Goal: Task Accomplishment & Management: Complete application form

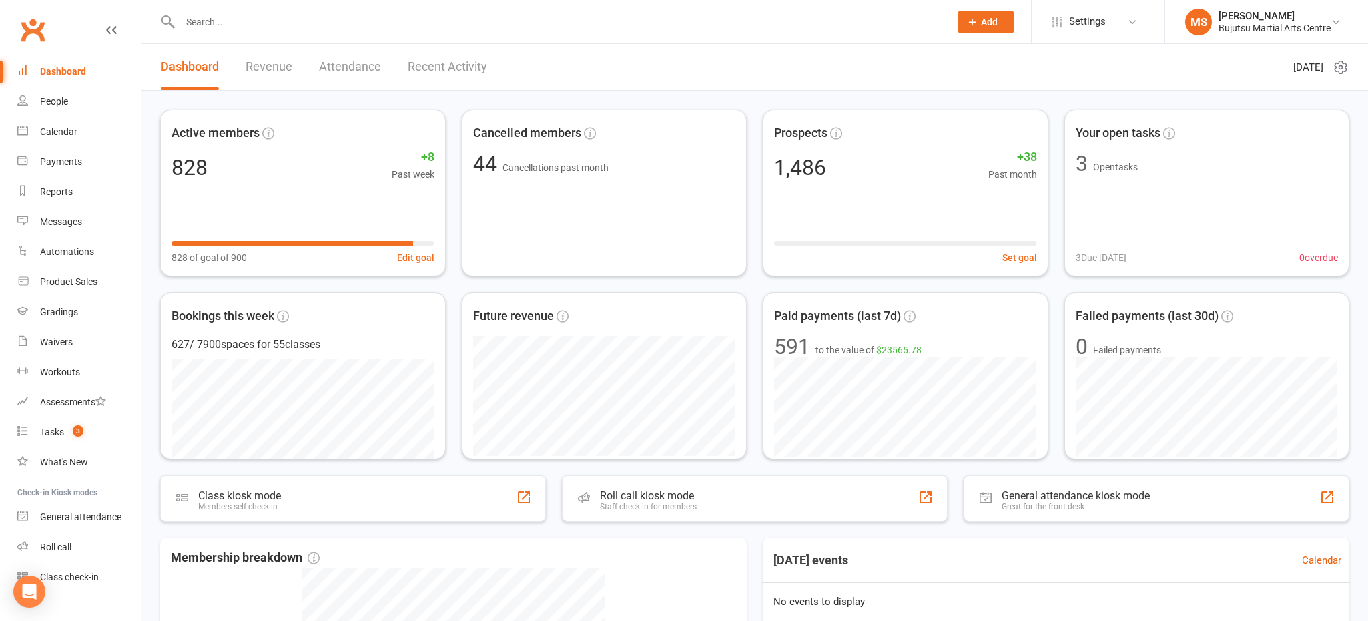
click at [56, 73] on div "Dashboard" at bounding box center [63, 71] width 46 height 11
click at [54, 99] on div "People" at bounding box center [54, 101] width 28 height 11
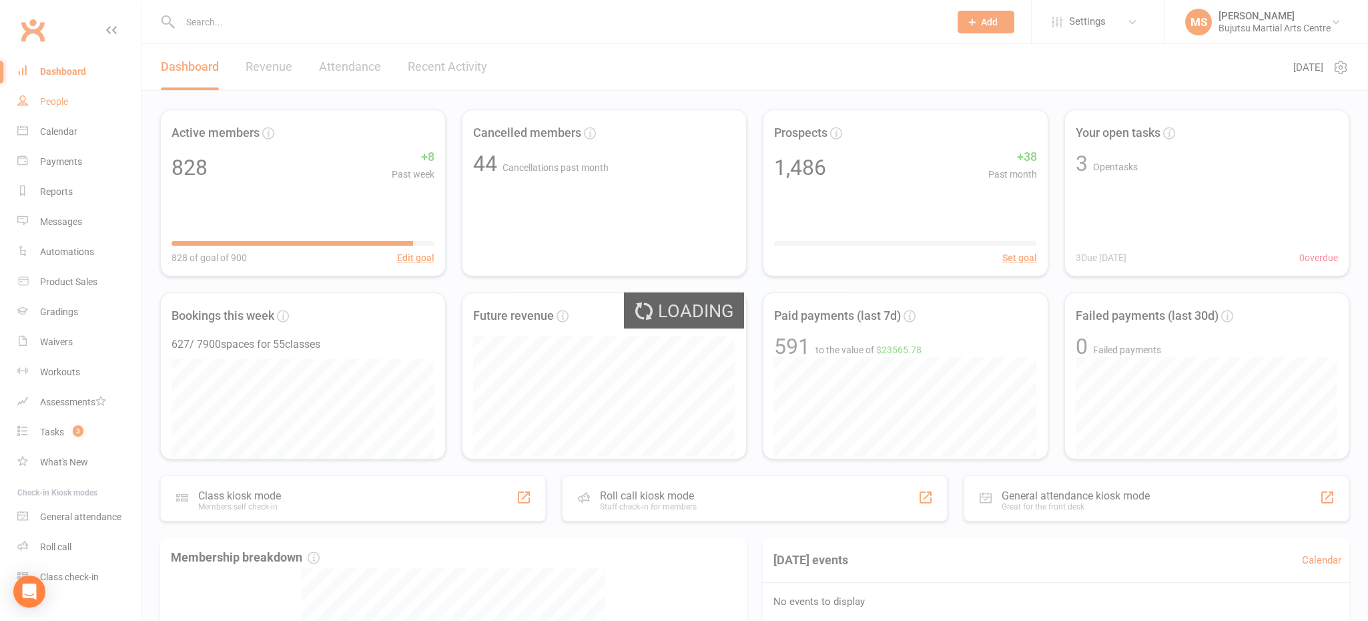
select select "100"
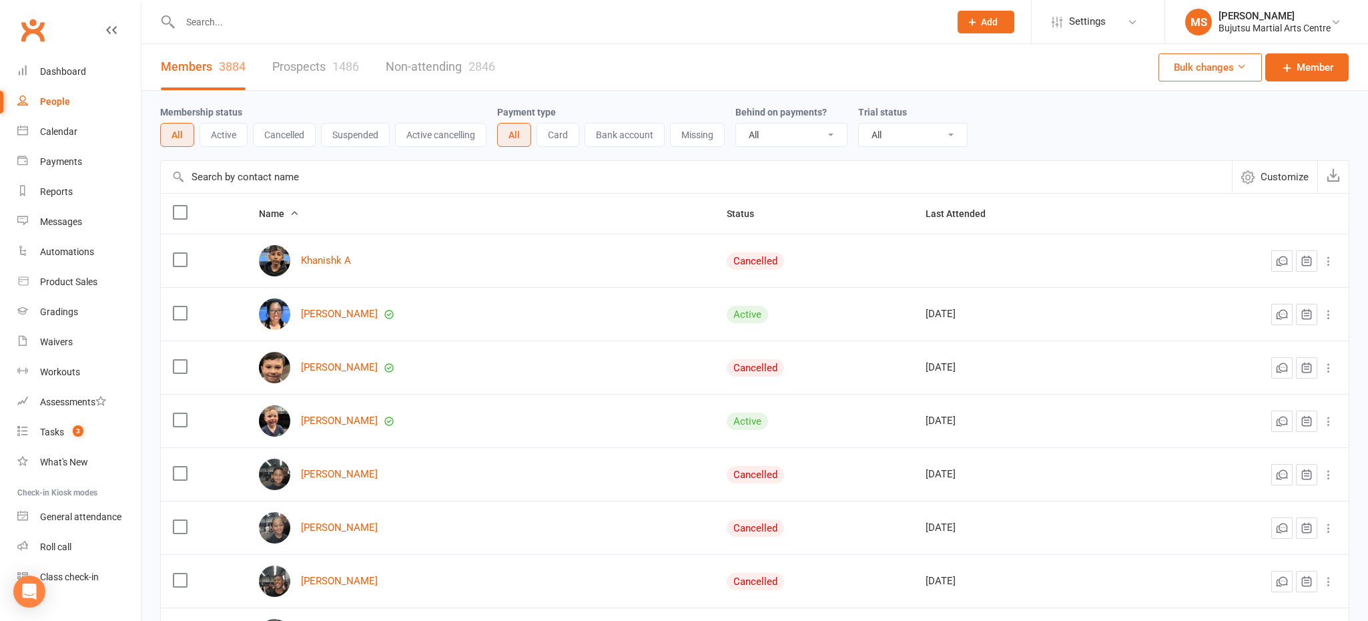
click at [408, 27] on input "text" at bounding box center [558, 22] width 765 height 19
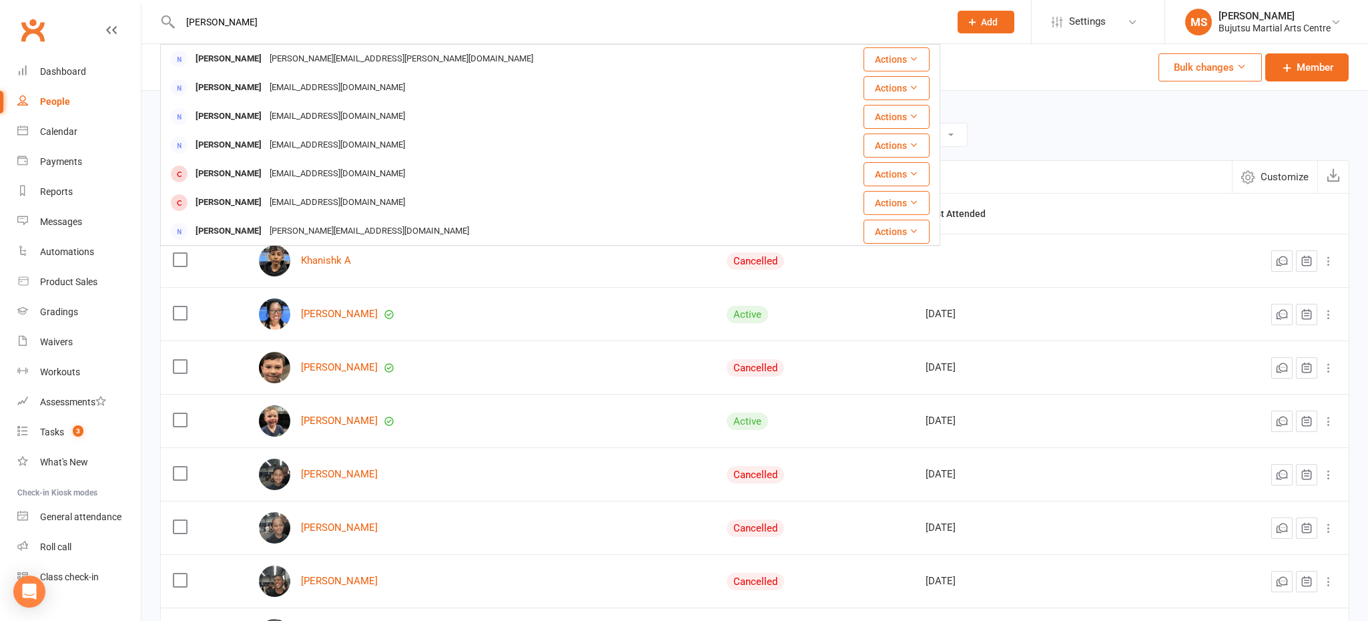
type input "[PERSON_NAME]"
click at [33, 97] on link "People" at bounding box center [78, 102] width 123 height 30
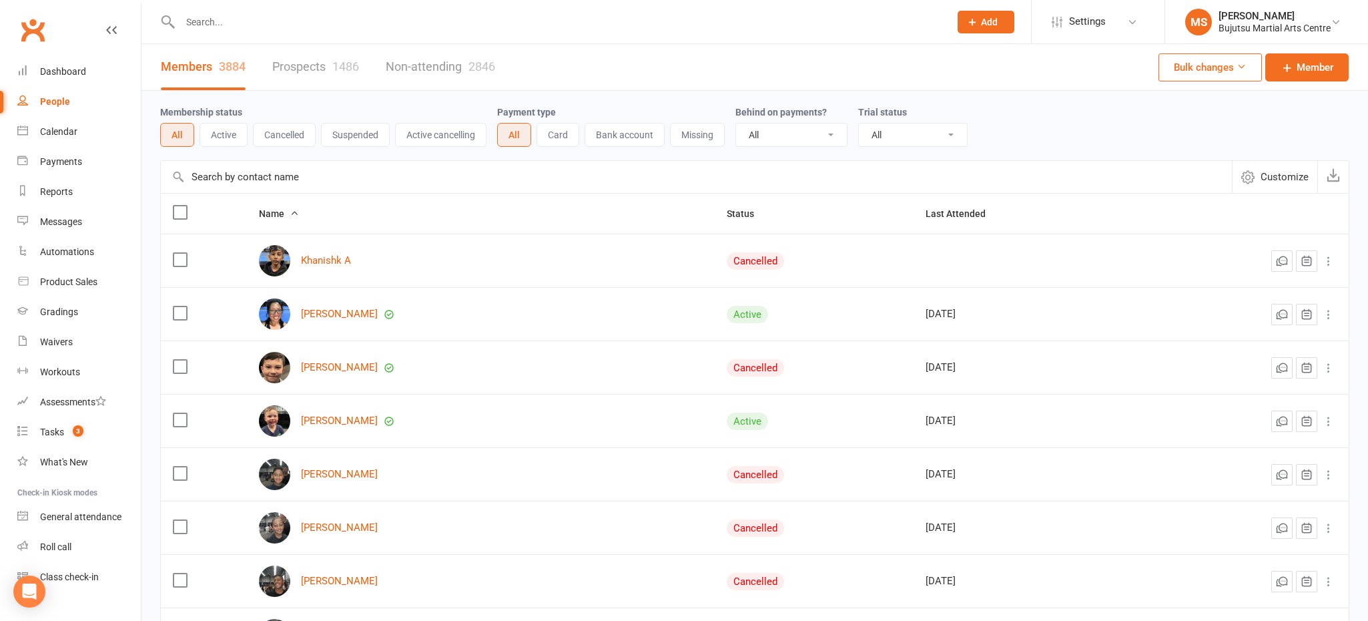
click at [45, 101] on div "People" at bounding box center [55, 101] width 30 height 11
click at [300, 55] on link "Prospects 1486" at bounding box center [315, 67] width 87 height 46
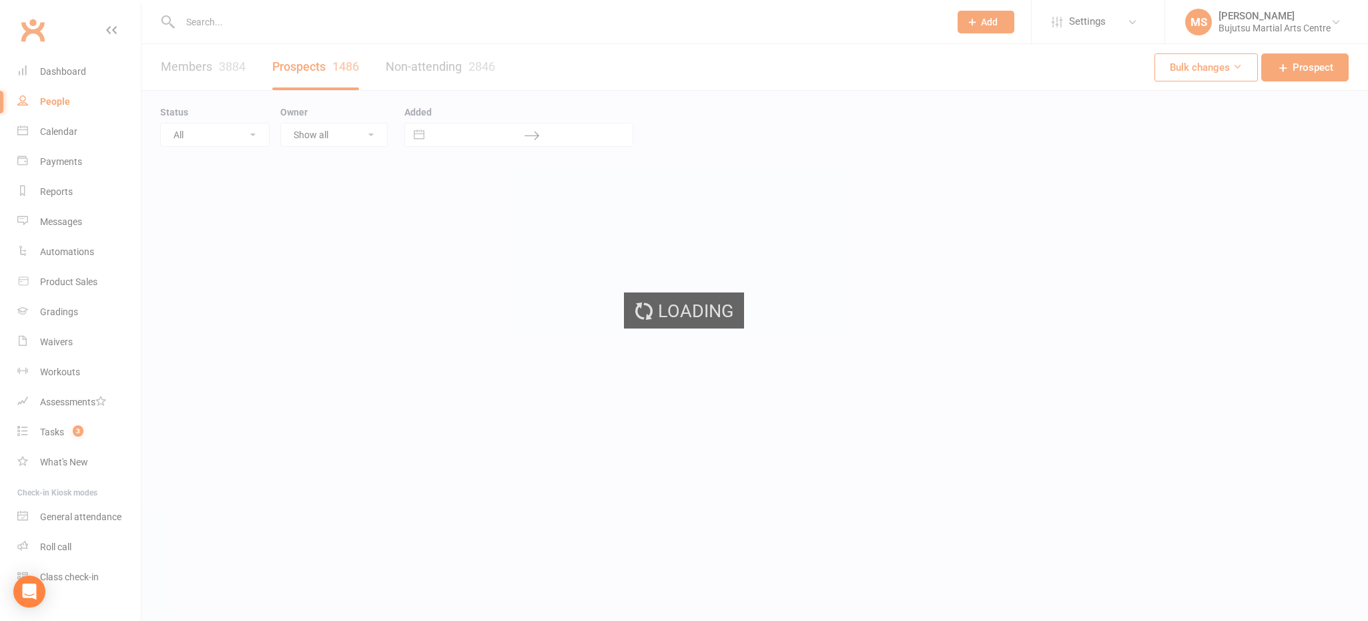
select select "100"
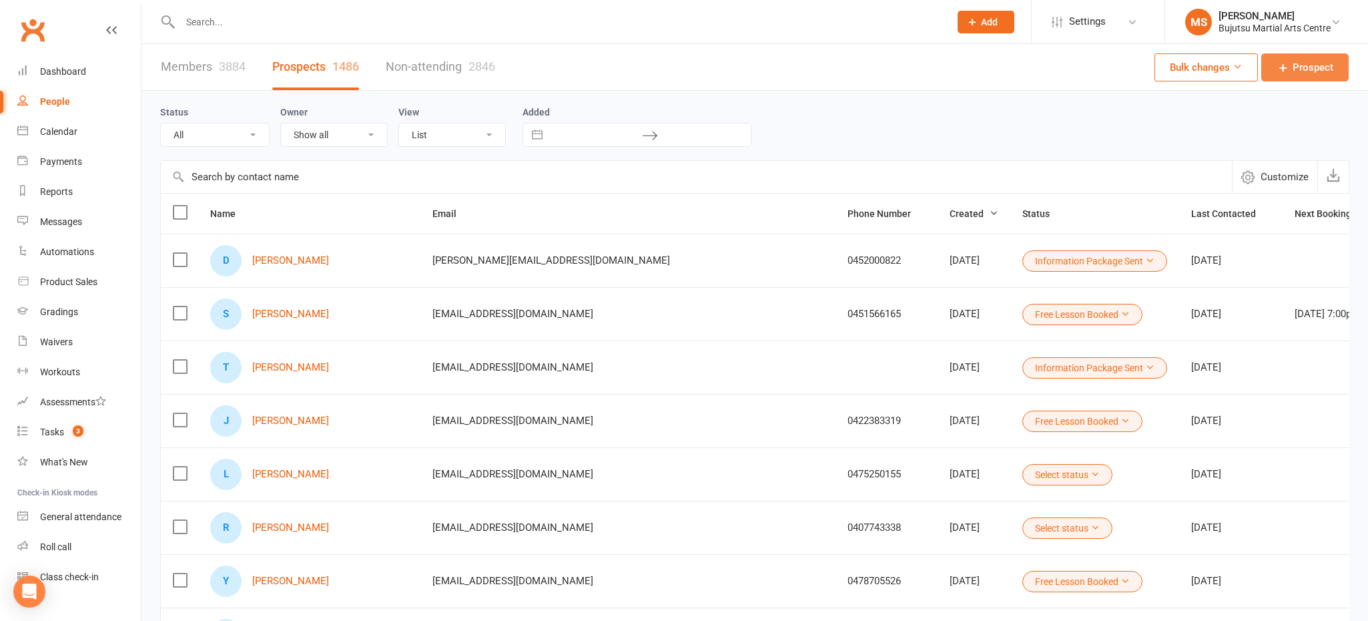
click at [1280, 61] on icon at bounding box center [1283, 67] width 13 height 13
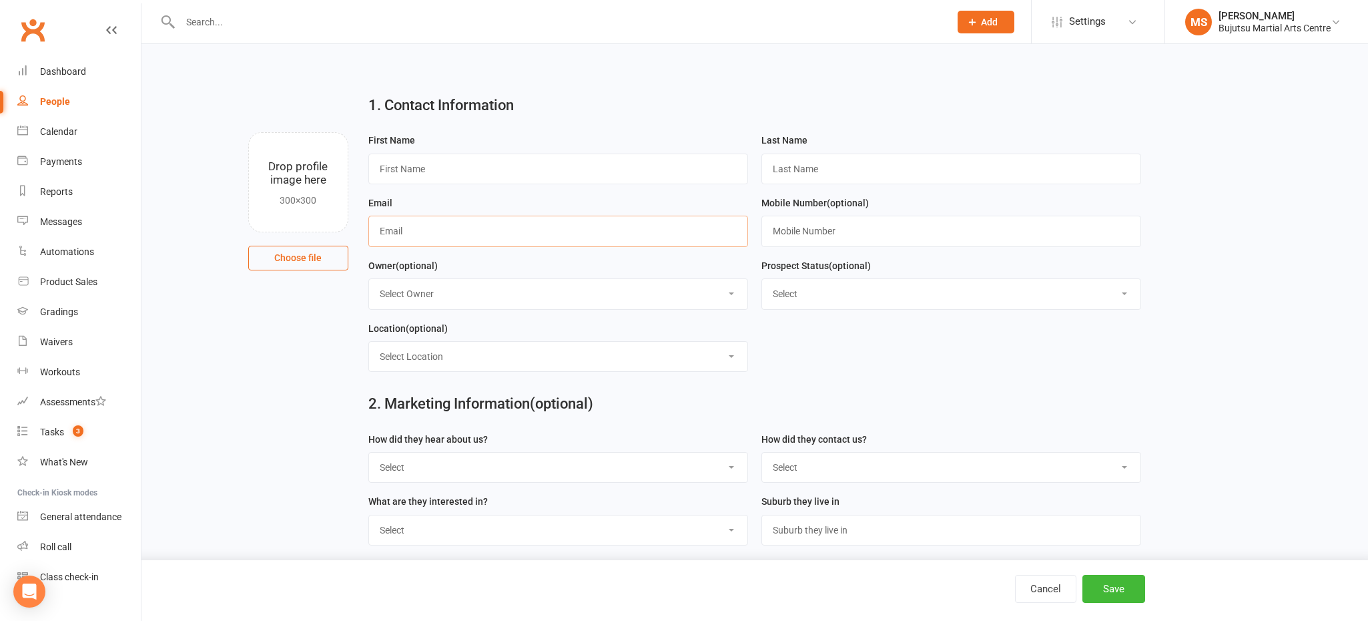
click at [541, 237] on input "text" at bounding box center [558, 231] width 380 height 31
paste input "[EMAIL_ADDRESS][DOMAIN_NAME]"
type input "[EMAIL_ADDRESS][DOMAIN_NAME]"
click at [431, 159] on input "text" at bounding box center [558, 169] width 380 height 31
type input "[PERSON_NAME]"
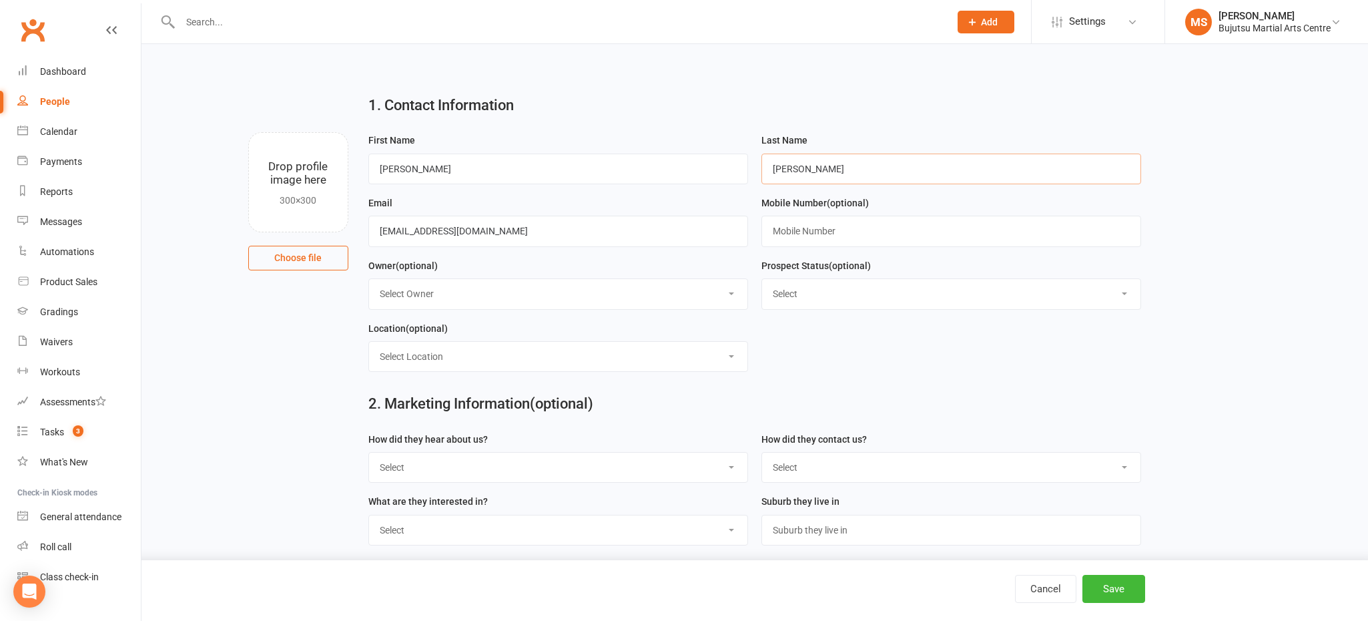
type input "[PERSON_NAME]"
click at [859, 305] on select "Select Initial Inquiry Information Package Sent Free Lesson Booked Follow Up Em…" at bounding box center [951, 293] width 378 height 29
select select "Information Package Sent"
click at [762, 279] on select "Select Initial Inquiry Information Package Sent Free Lesson Booked Follow Up Em…" at bounding box center [951, 293] width 378 height 29
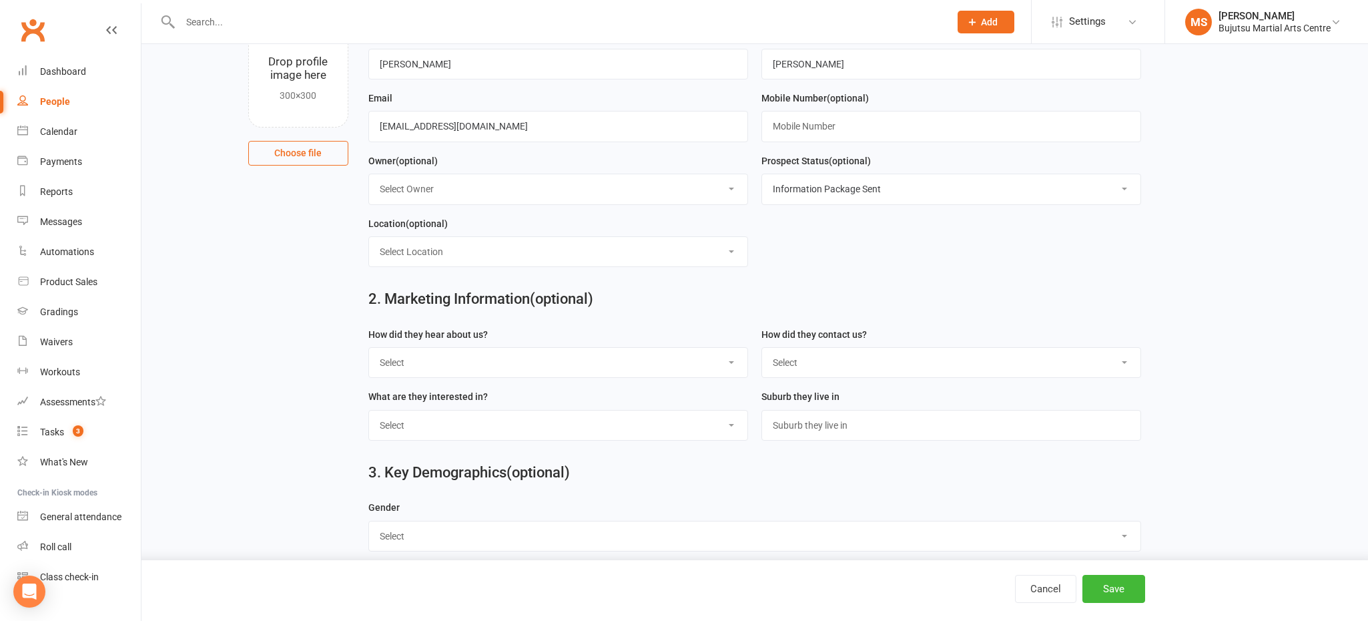
scroll to position [119, 0]
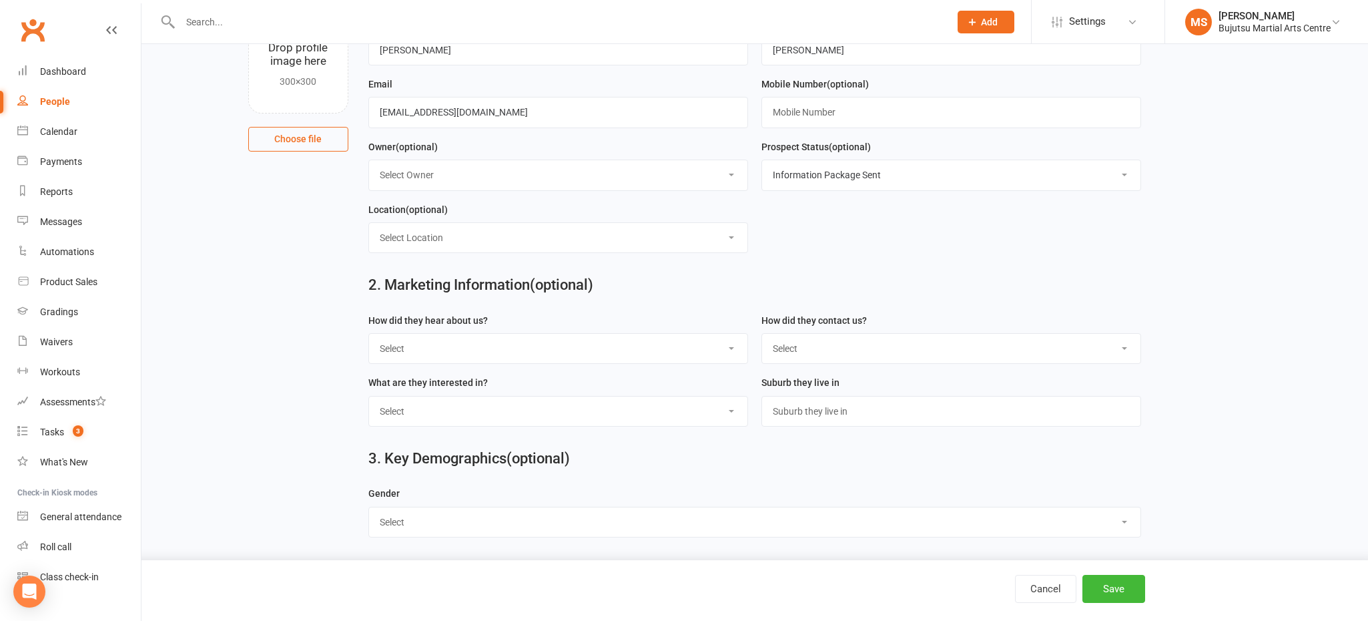
click at [498, 356] on select "Select Google Other Social Media Through A Friend Walk by Referred" at bounding box center [558, 348] width 378 height 29
select select "Google"
click at [369, 334] on select "Select Google Other Social Media Through A Friend Walk by Referred" at bounding box center [558, 348] width 378 height 29
click at [806, 354] on select "Select Phone Email In-Facility Social Media Website Chat" at bounding box center [951, 348] width 378 height 29
select select "Website Chat"
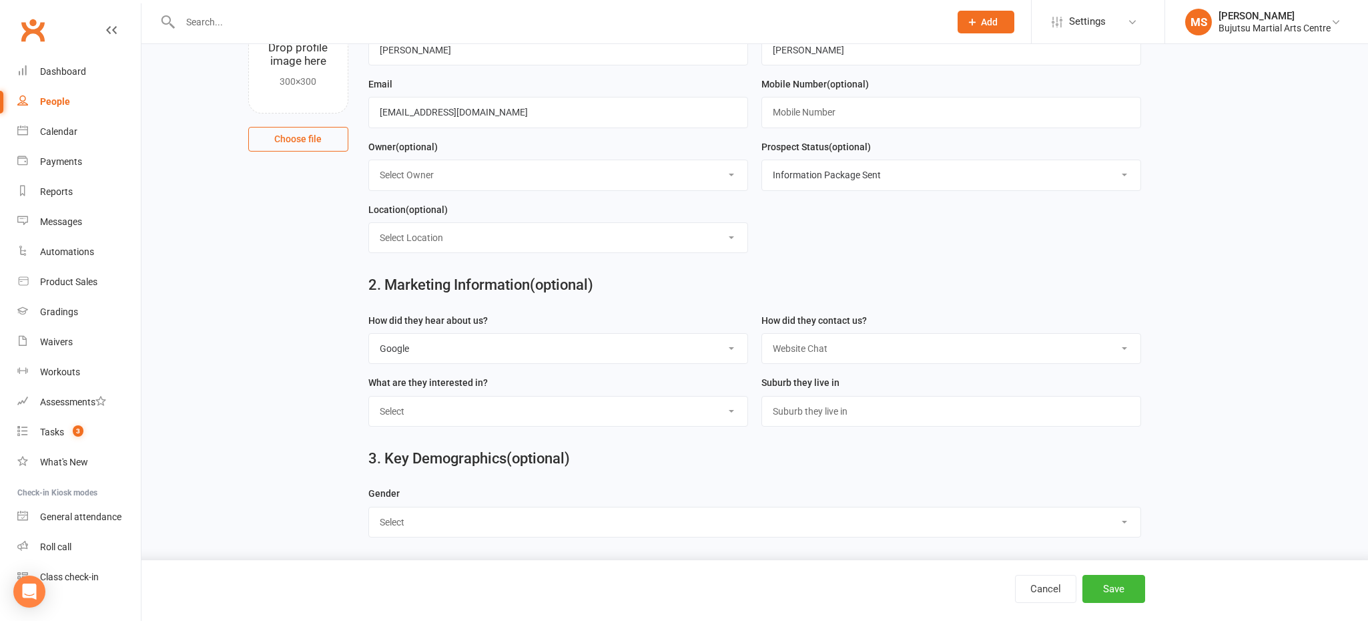
click at [762, 334] on select "Select Phone Email In-Facility Social Media Website Chat" at bounding box center [951, 348] width 378 height 29
click at [555, 411] on select "Select BJJ Boxing Gym Iaido Jodo Karate Karate for Toddlers Kobudo Kids BJJ Kid…" at bounding box center [558, 411] width 378 height 29
select select "Kids BJJ"
click at [369, 397] on select "Select BJJ Boxing Gym Iaido Jodo Karate Karate for Toddlers Kobudo Kids BJJ Kid…" at bounding box center [558, 411] width 378 height 29
click at [534, 516] on select "Select [DEMOGRAPHIC_DATA] [DEMOGRAPHIC_DATA]" at bounding box center [755, 521] width 772 height 29
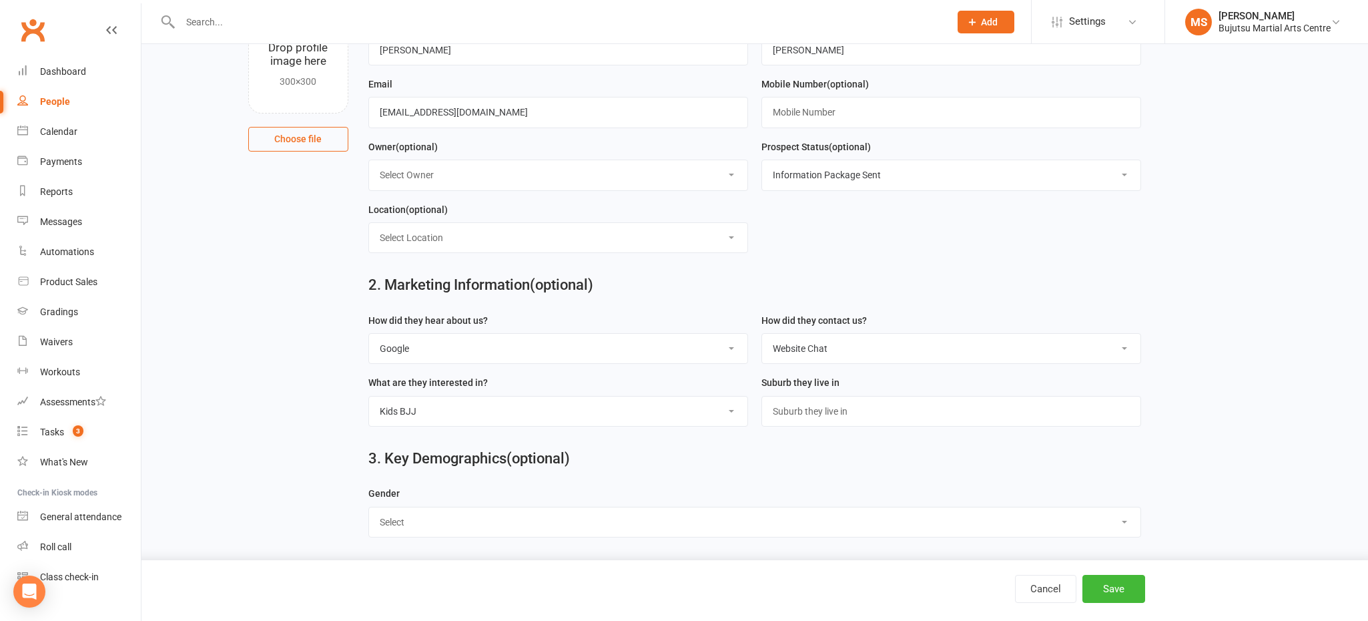
select select "[DEMOGRAPHIC_DATA]"
click at [369, 507] on select "Select [DEMOGRAPHIC_DATA] [DEMOGRAPHIC_DATA]" at bounding box center [755, 521] width 772 height 29
click at [1132, 593] on button "Save" at bounding box center [1114, 589] width 63 height 28
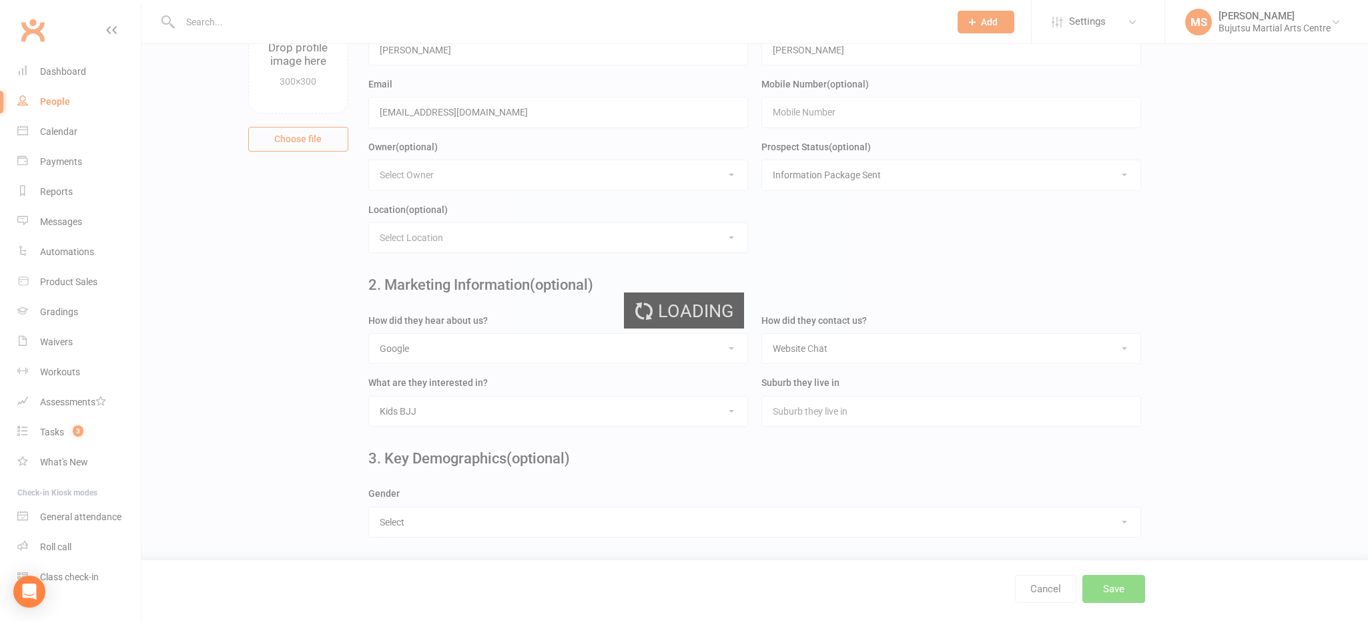
scroll to position [0, 0]
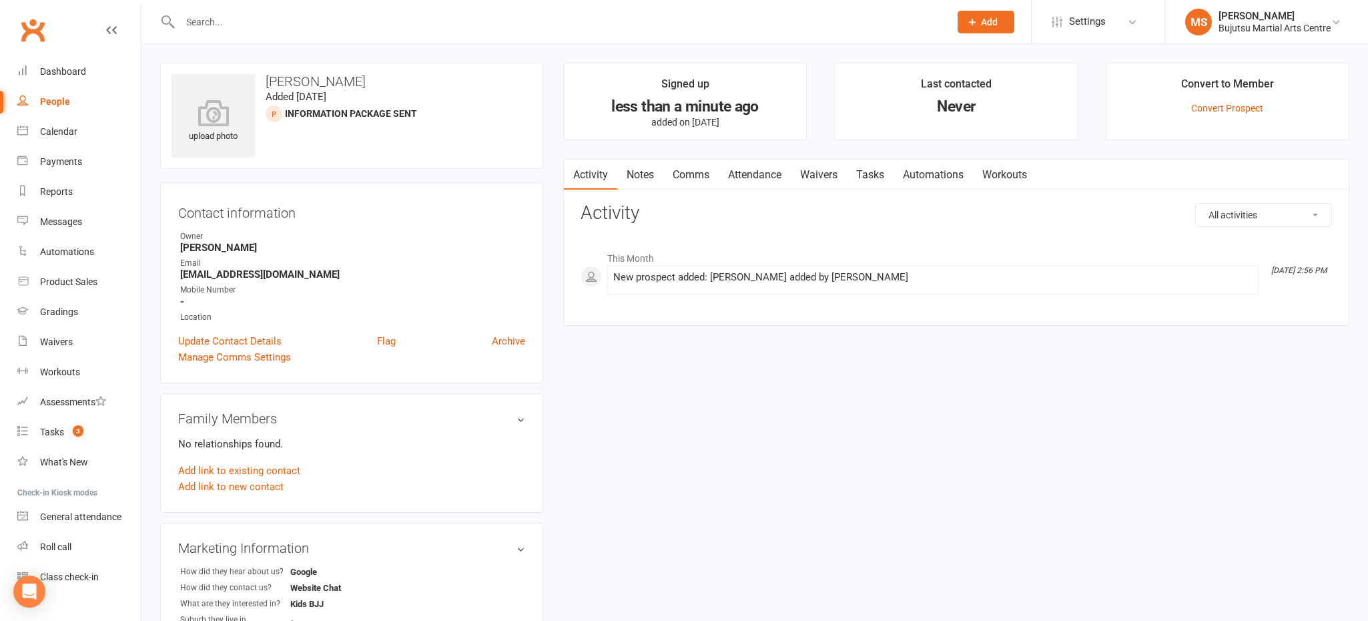
click at [694, 168] on link "Comms" at bounding box center [691, 175] width 55 height 31
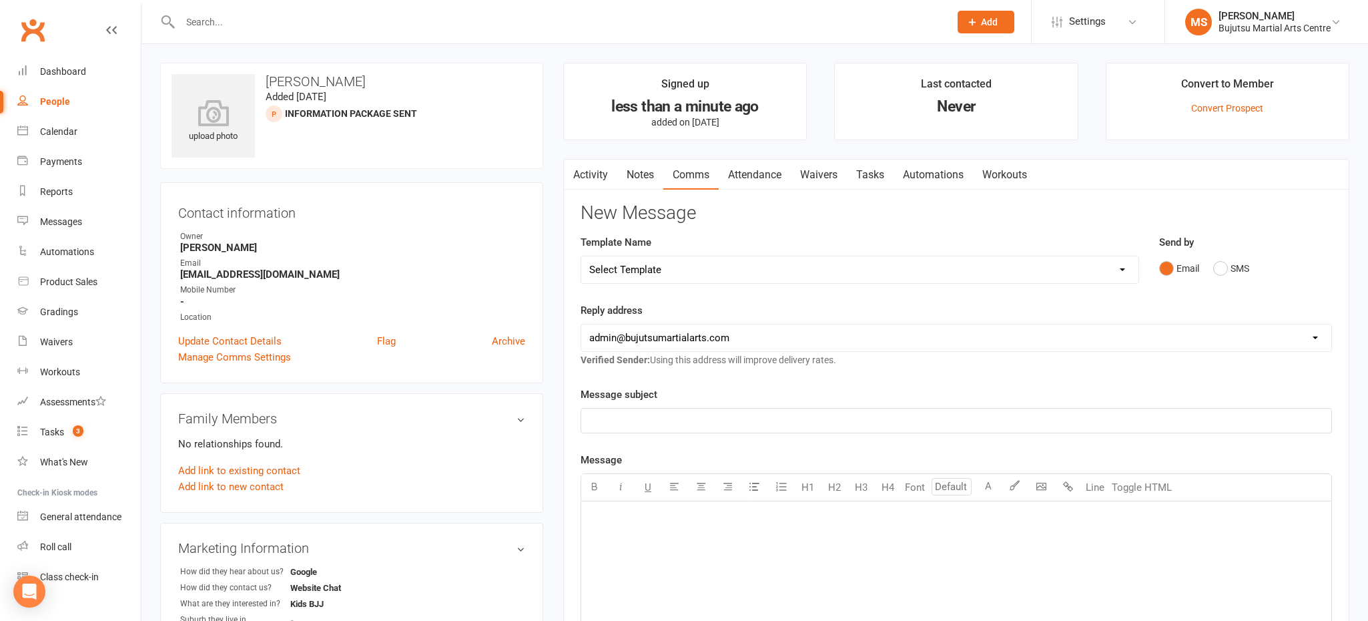
click at [662, 268] on select "Select Template [Email] Japan Karate Association Annual Registration [Email] Ry…" at bounding box center [859, 269] width 557 height 27
click at [581, 256] on select "Select Template [Email] Japan Karate Association Annual Registration [Email] Ry…" at bounding box center [859, 269] width 557 height 27
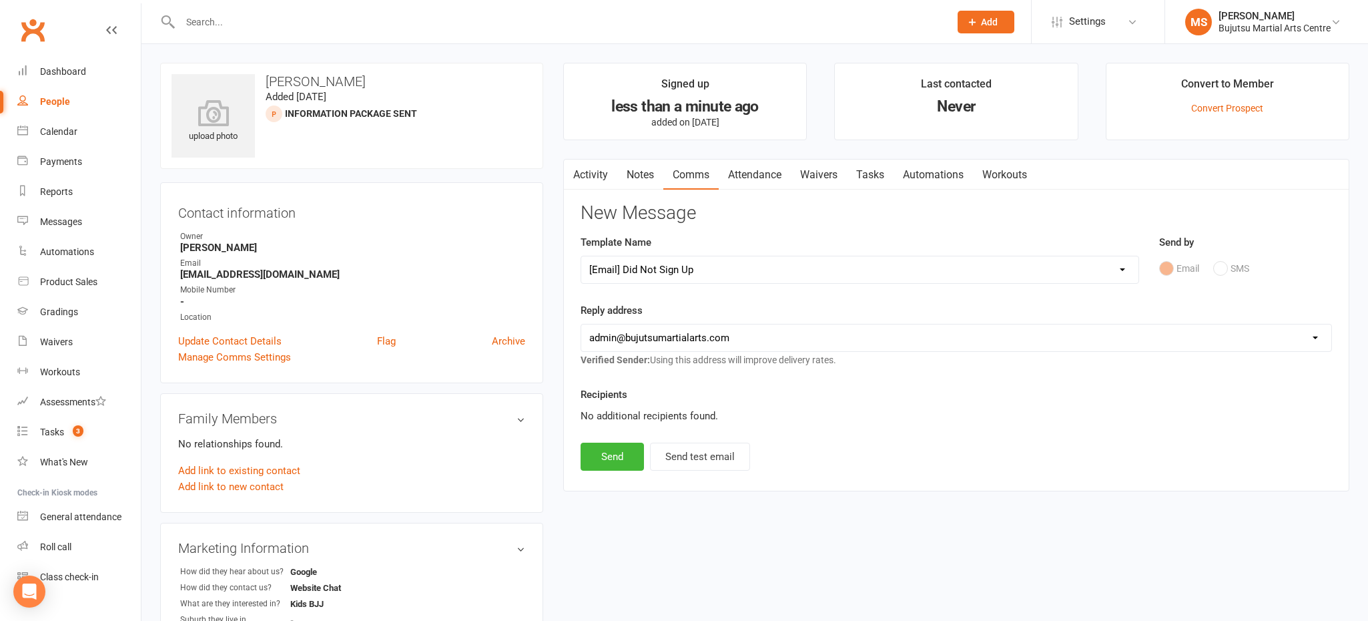
click at [735, 266] on select "Select Template [Email] Japan Karate Association Annual Registration [Email] Ry…" at bounding box center [859, 269] width 557 height 27
select select "34"
click at [581, 256] on select "Select Template [Email] Japan Karate Association Annual Registration [Email] Ry…" at bounding box center [859, 269] width 557 height 27
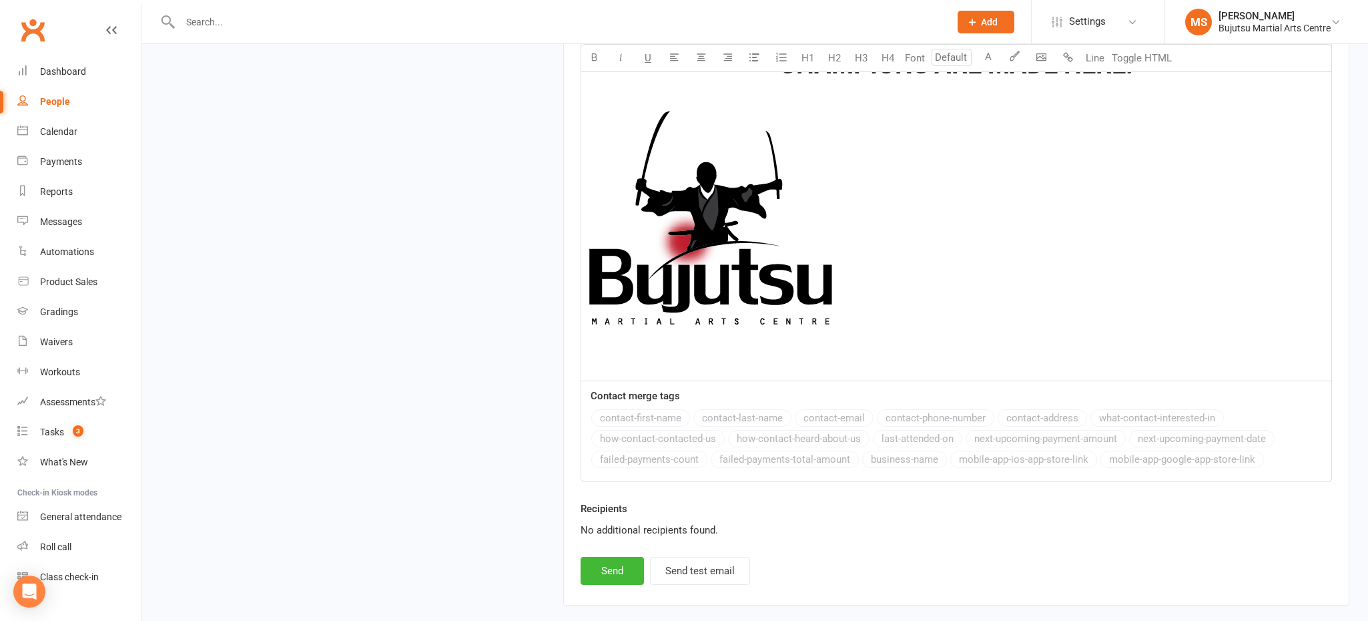
scroll to position [1633, 0]
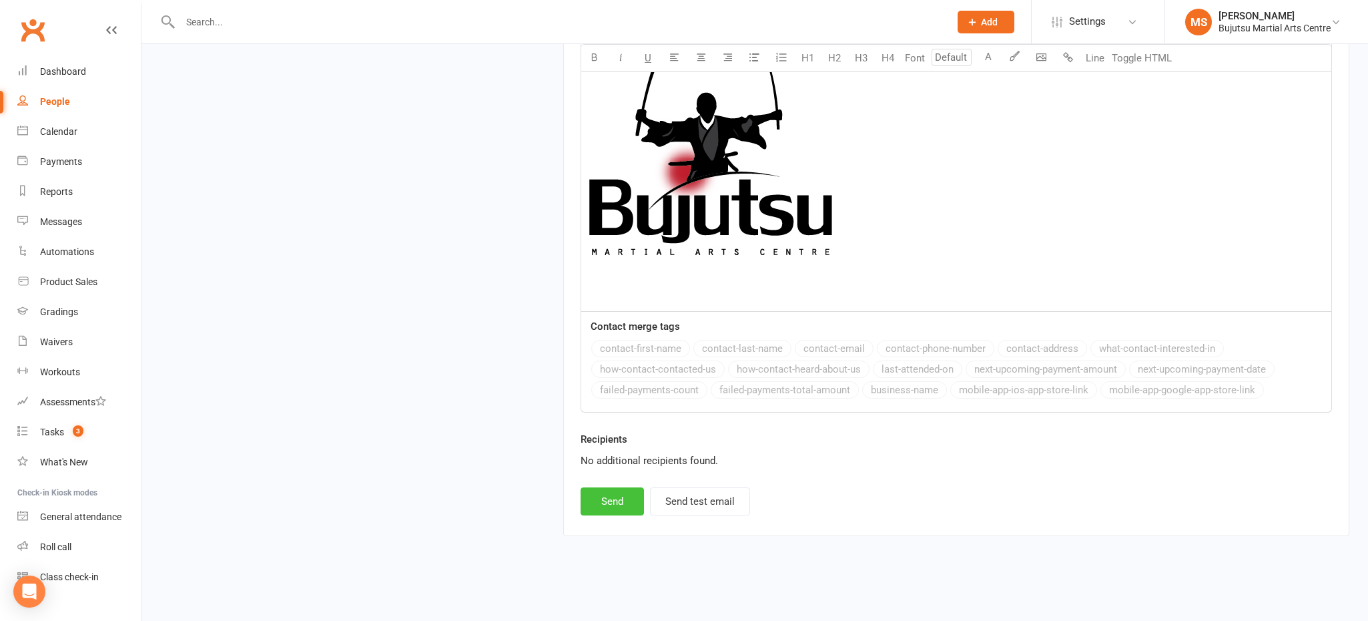
click at [623, 497] on button "Send" at bounding box center [612, 501] width 63 height 28
select select
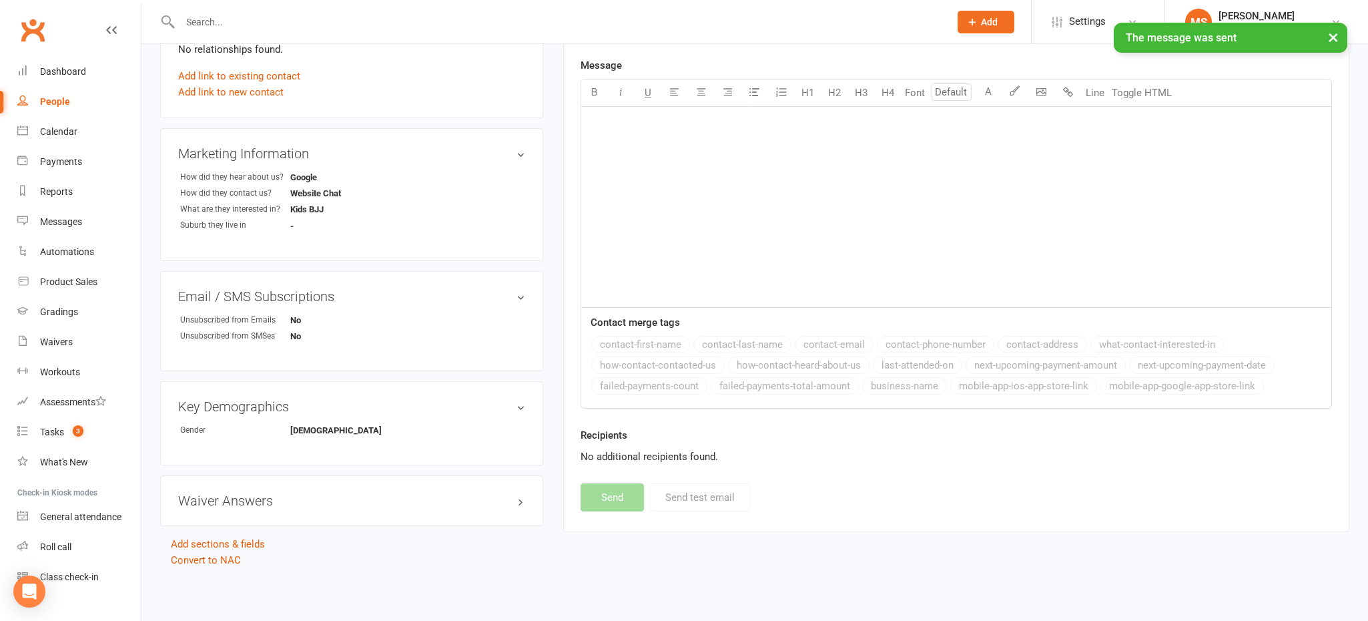
scroll to position [388, 0]
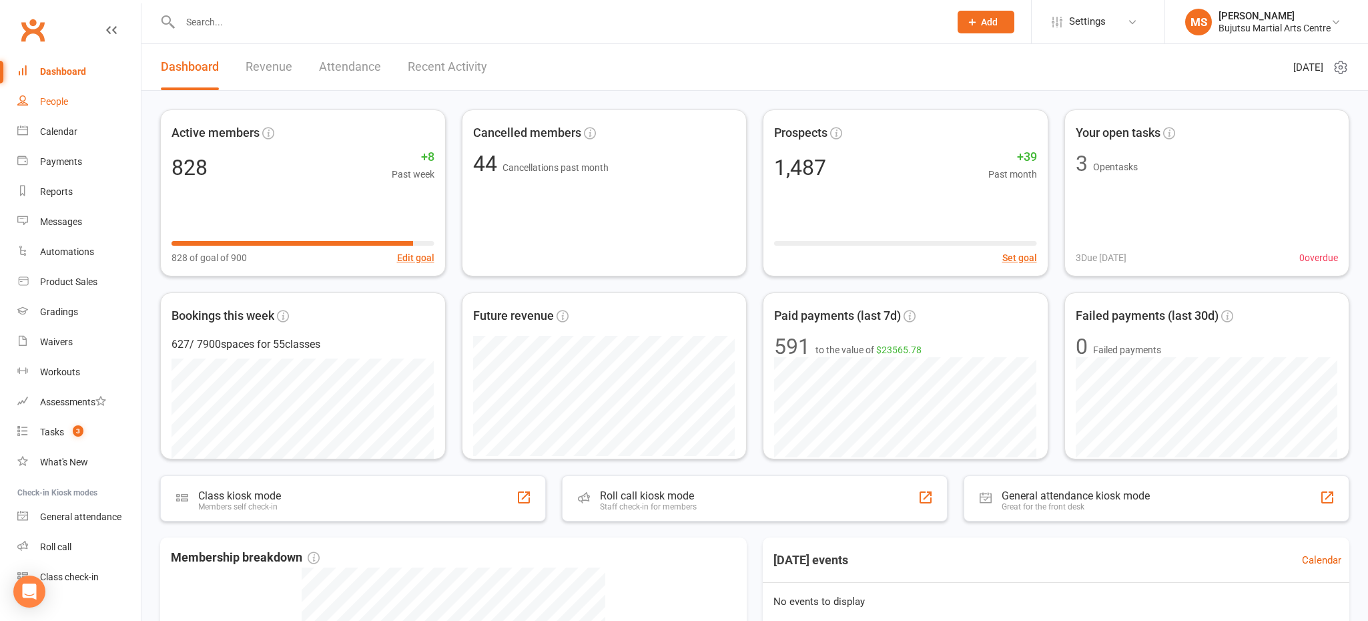
click at [67, 104] on div "People" at bounding box center [54, 101] width 28 height 11
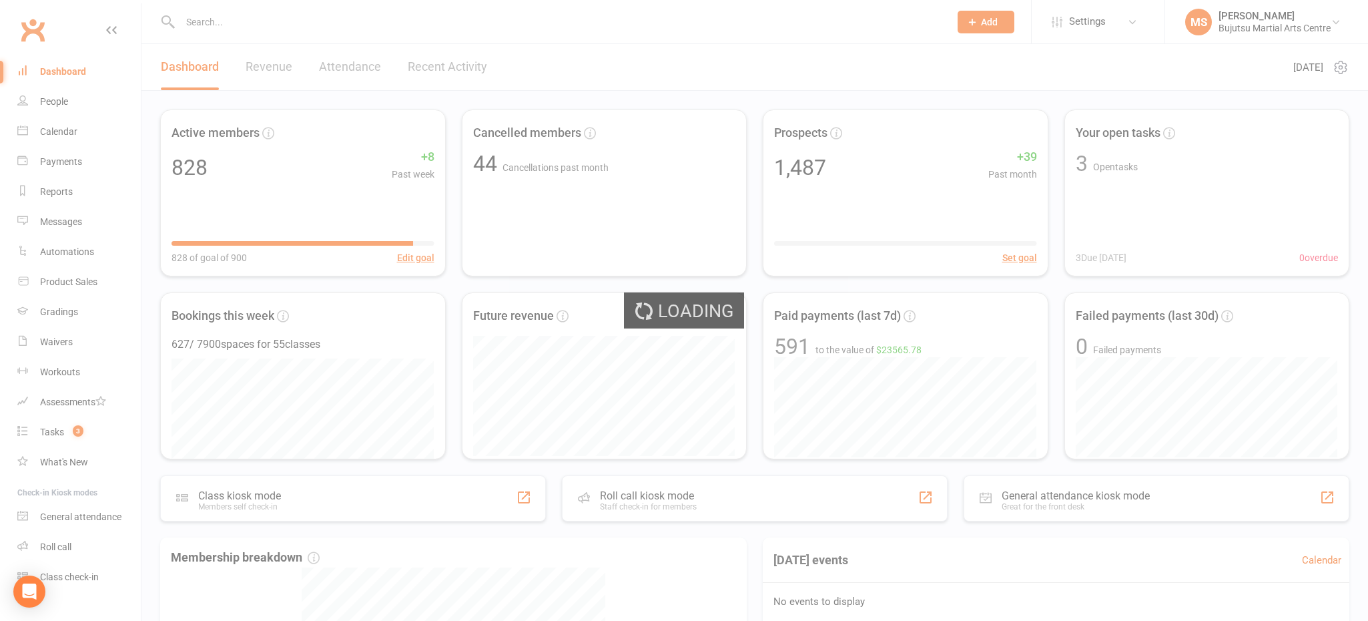
click at [49, 97] on div "Loading" at bounding box center [684, 310] width 1368 height 621
select select "100"
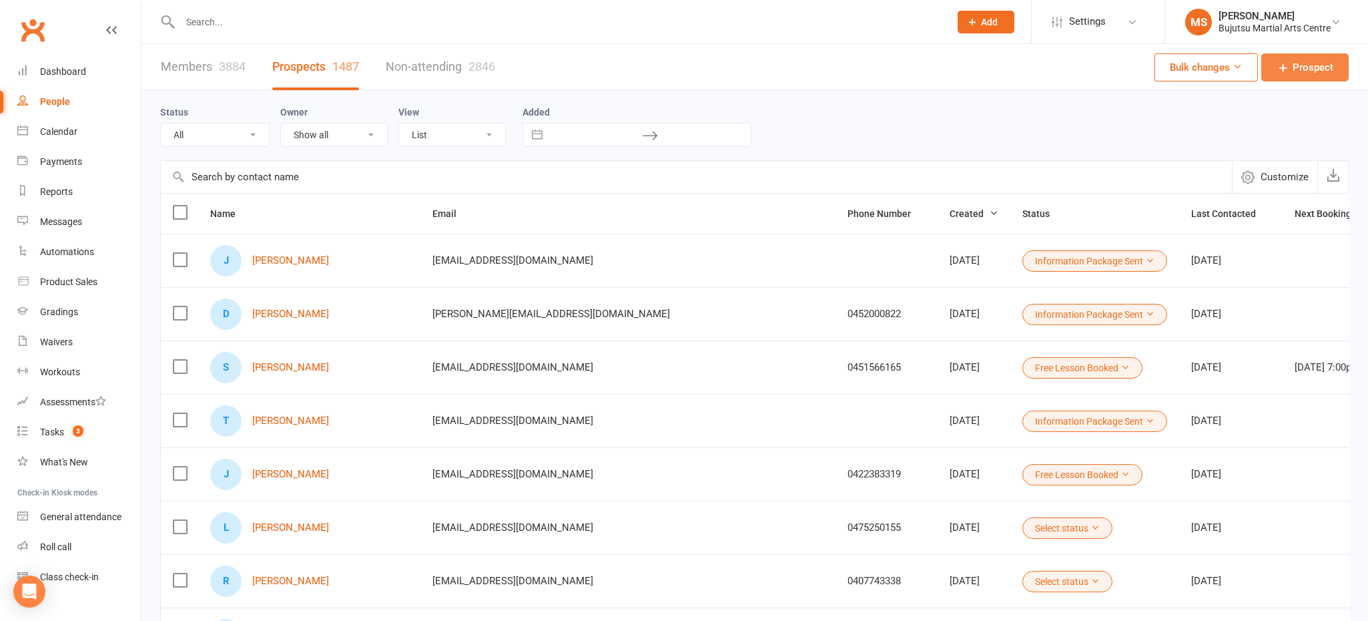
click at [1290, 69] on link "Prospect" at bounding box center [1305, 67] width 87 height 28
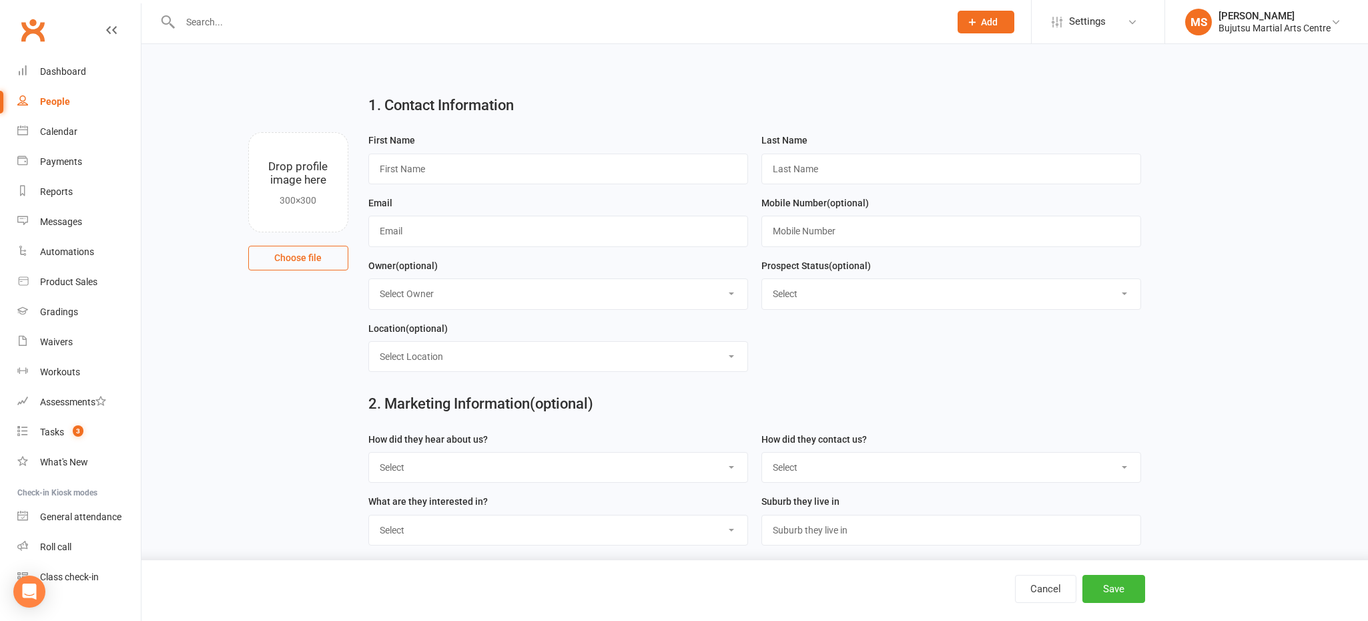
click at [1290, 69] on ui-view "Prospect Member Non-attending contact Class / event Appointment Grading event T…" at bounding box center [684, 362] width 1368 height 718
click at [537, 174] on input "text" at bounding box center [558, 169] width 380 height 31
type input "Shannon"
type input "Tennent"
drag, startPoint x: 400, startPoint y: 232, endPoint x: 388, endPoint y: 236, distance: 12.0
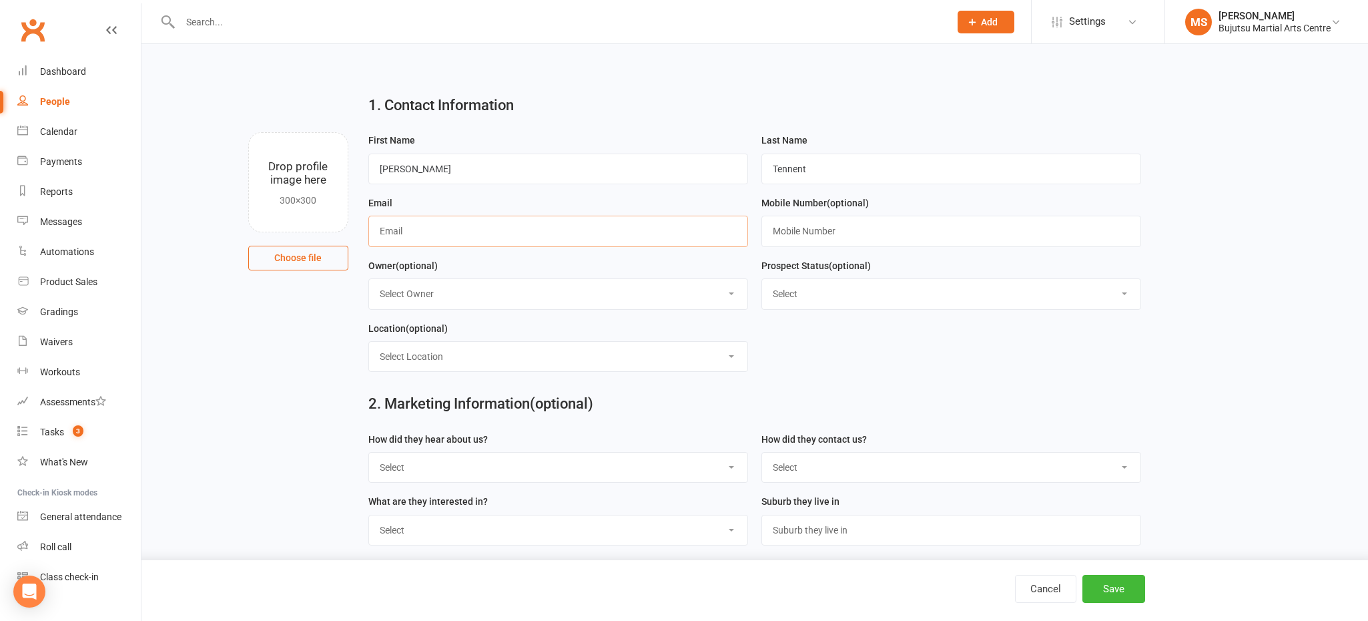
click at [399, 232] on input "text" at bounding box center [558, 231] width 380 height 31
paste input "mailto:shannon.tennent97@gmail.com"
drag, startPoint x: 410, startPoint y: 230, endPoint x: 383, endPoint y: 276, distance: 53.2
click at [406, 239] on input "mailto:shannon.tennent97@gmail.com" at bounding box center [558, 231] width 380 height 31
type input "shannon.tennent97@gmail.com"
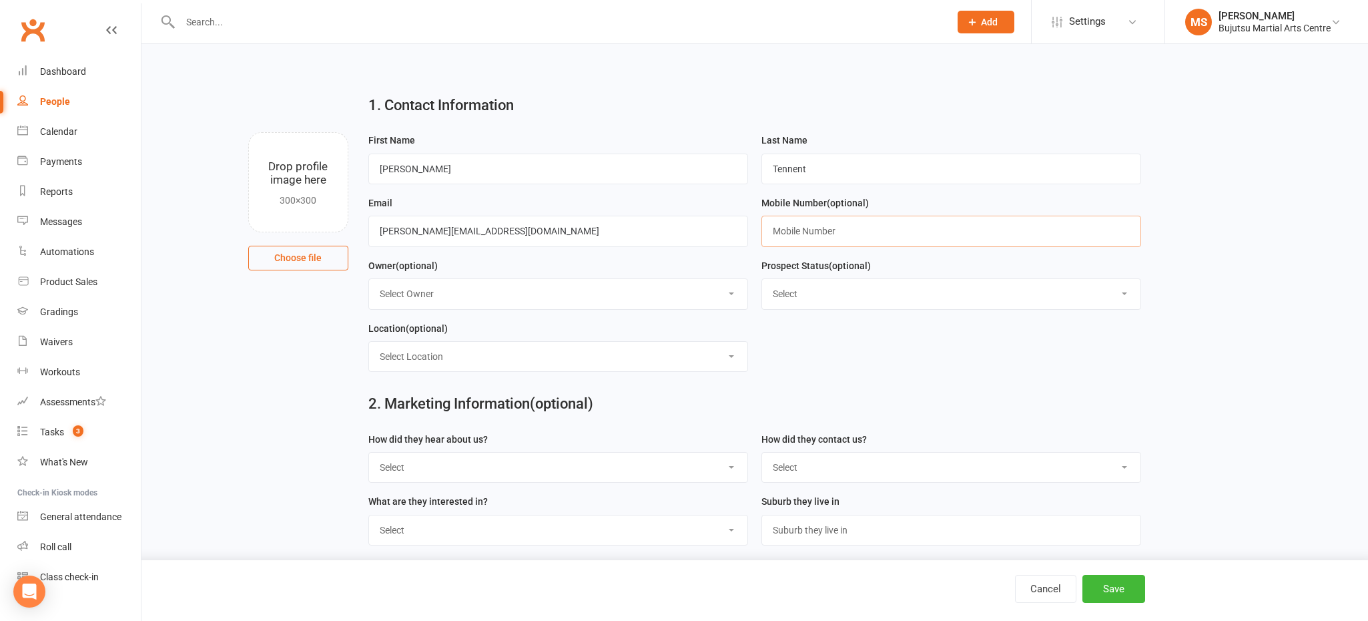
click at [815, 233] on input "text" at bounding box center [952, 231] width 380 height 31
paste input "0414877973"
type input "0414877973"
click at [820, 291] on select "Select Initial Inquiry Information Package Sent Free Lesson Booked Follow Up Em…" at bounding box center [951, 293] width 378 height 29
select select "Information Package Sent"
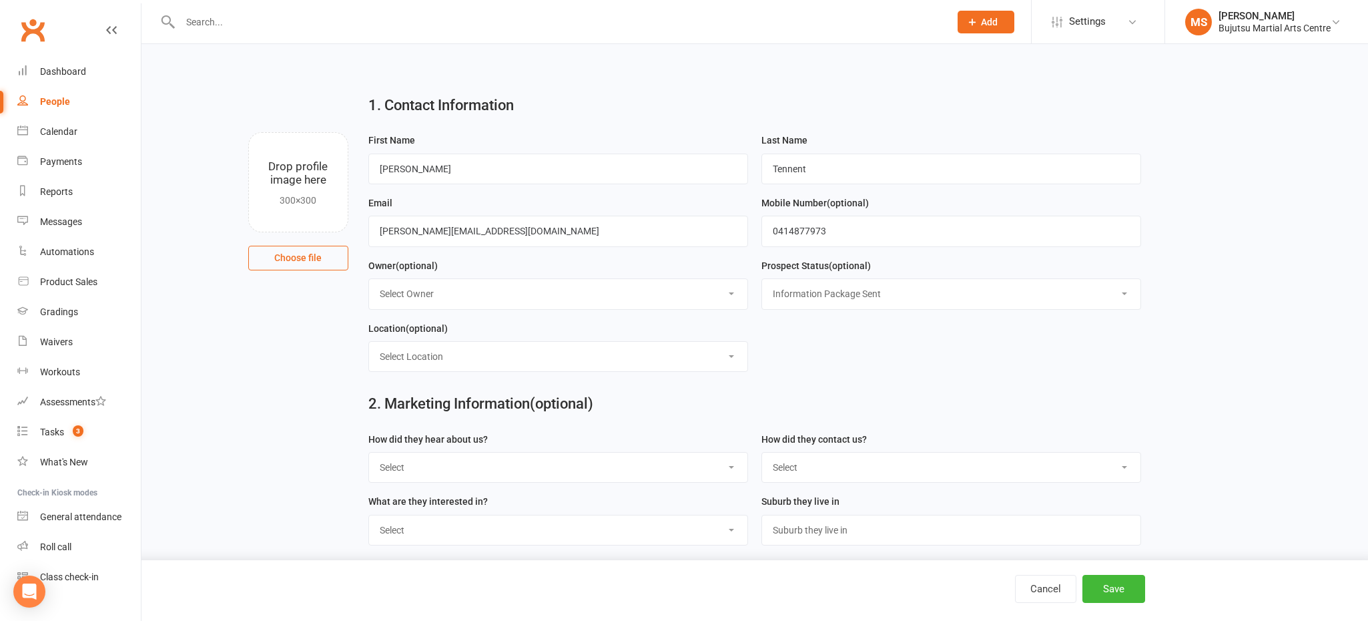
click at [762, 279] on select "Select Initial Inquiry Information Package Sent Free Lesson Booked Follow Up Em…" at bounding box center [951, 293] width 378 height 29
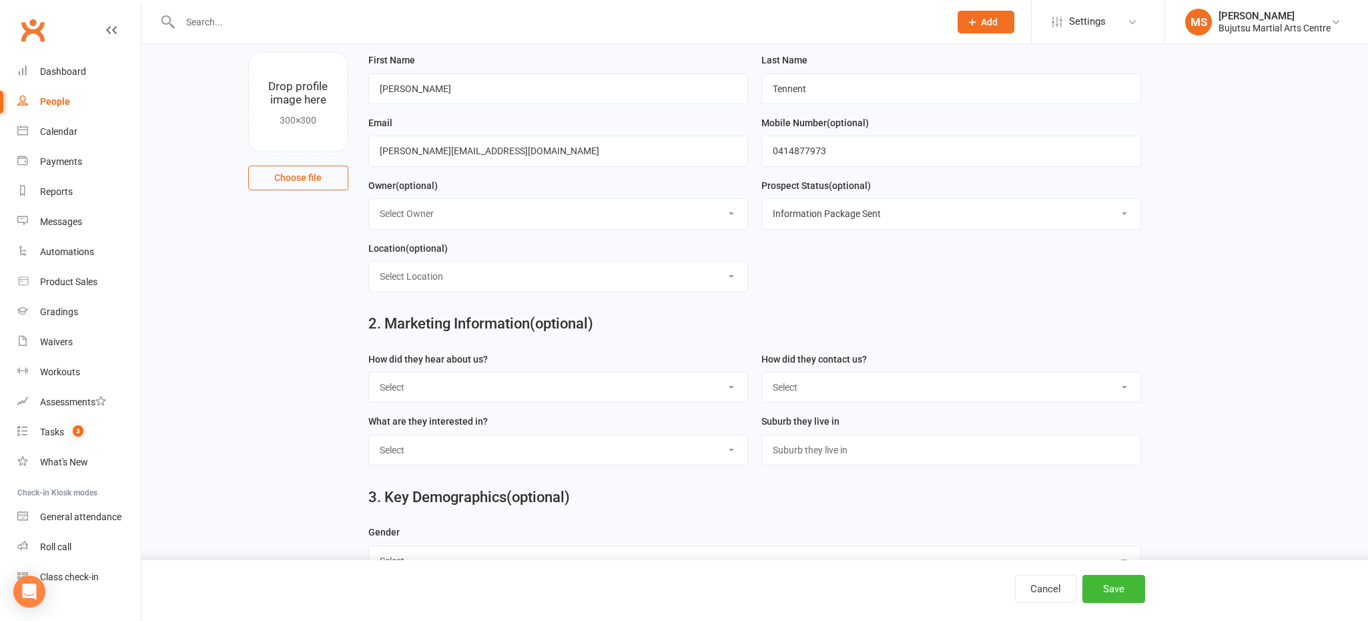
scroll to position [119, 0]
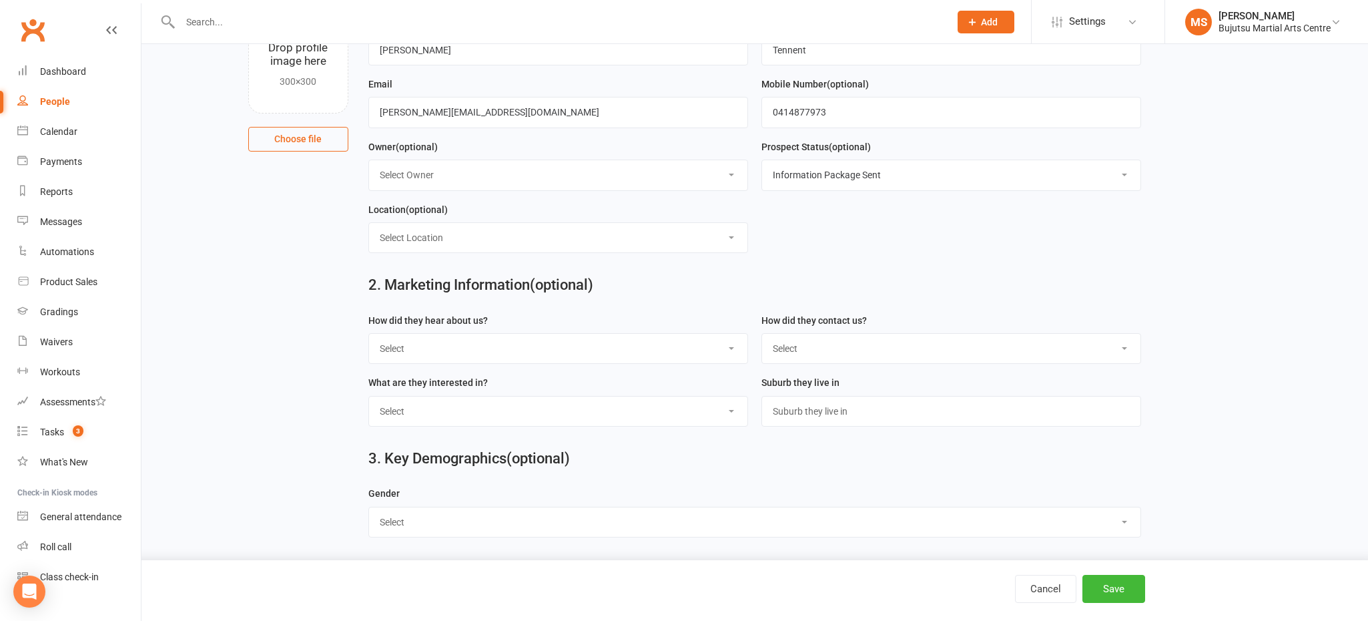
click at [470, 344] on select "Select Google Other Social Media Through A Friend Walk by Referred" at bounding box center [558, 348] width 378 height 29
select select "Google"
click at [369, 334] on select "Select Google Other Social Media Through A Friend Walk by Referred" at bounding box center [558, 348] width 378 height 29
click at [837, 355] on select "Select Phone Email In-Facility Social Media Website Chat" at bounding box center [951, 348] width 378 height 29
select select "Email"
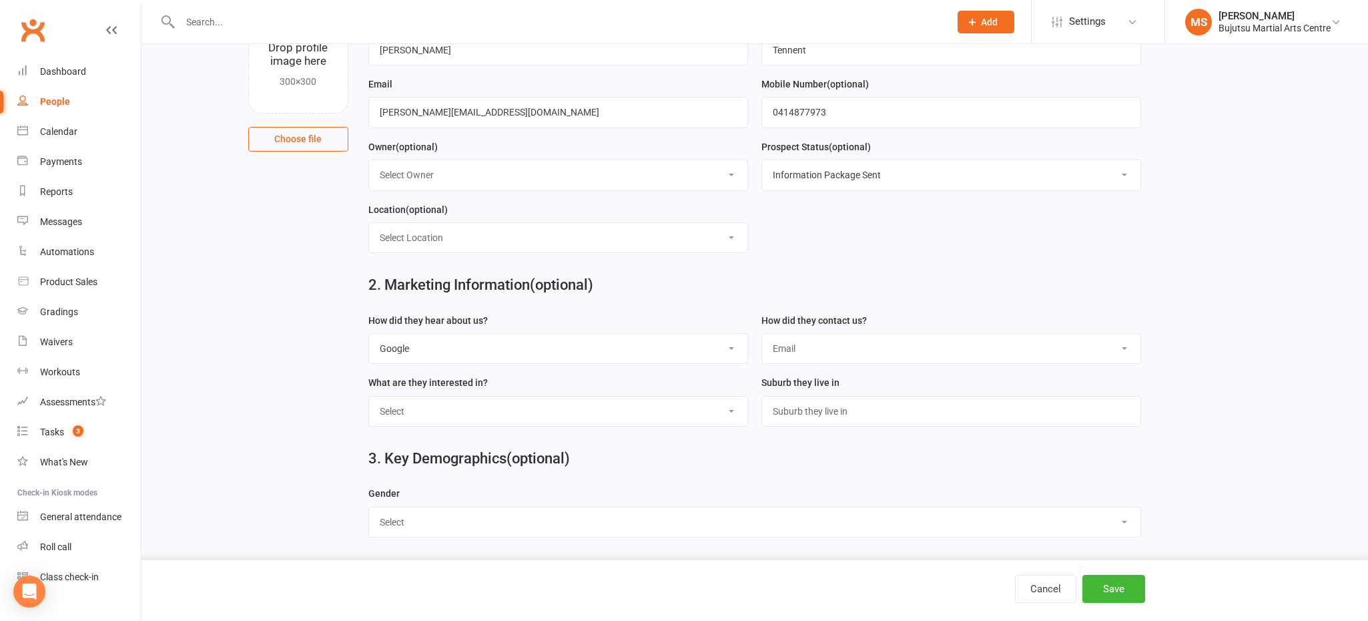
click at [762, 334] on select "Select Phone Email In-Facility Social Media Website Chat" at bounding box center [951, 348] width 378 height 29
click at [551, 519] on select "Select [DEMOGRAPHIC_DATA] [DEMOGRAPHIC_DATA]" at bounding box center [755, 521] width 772 height 29
select select "[DEMOGRAPHIC_DATA]"
click at [369, 507] on select "Select [DEMOGRAPHIC_DATA] [DEMOGRAPHIC_DATA]" at bounding box center [755, 521] width 772 height 29
click at [1117, 591] on button "Save" at bounding box center [1114, 589] width 63 height 28
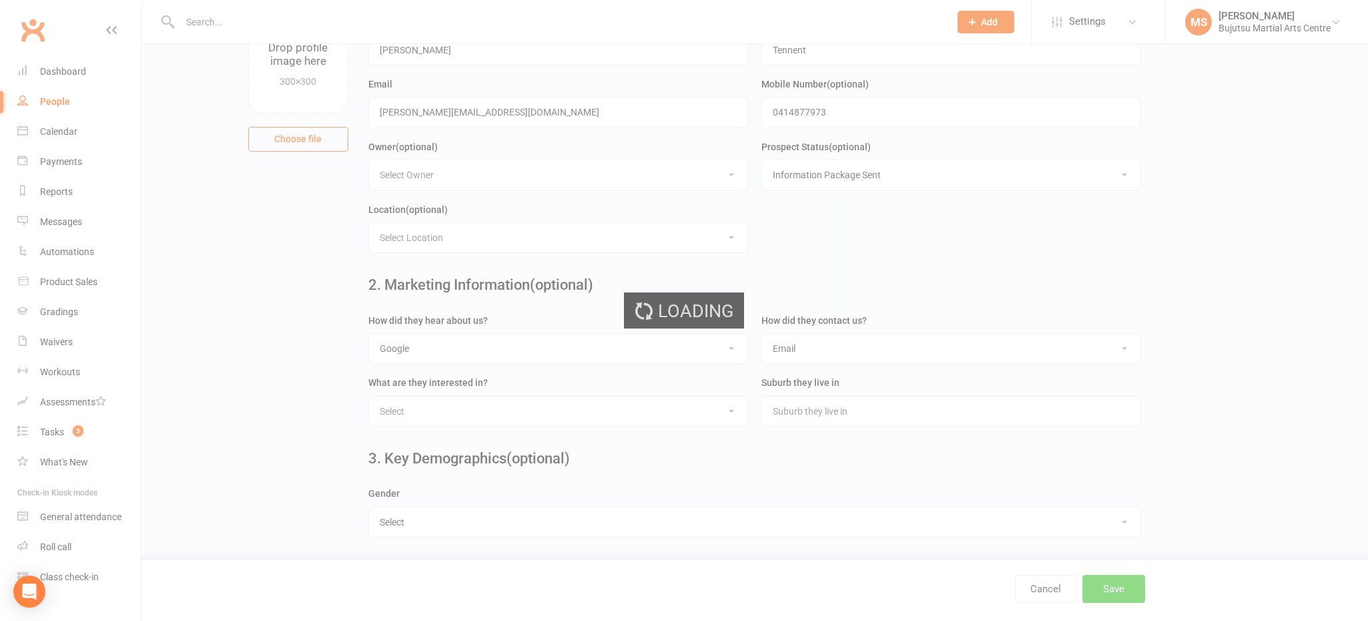
scroll to position [0, 0]
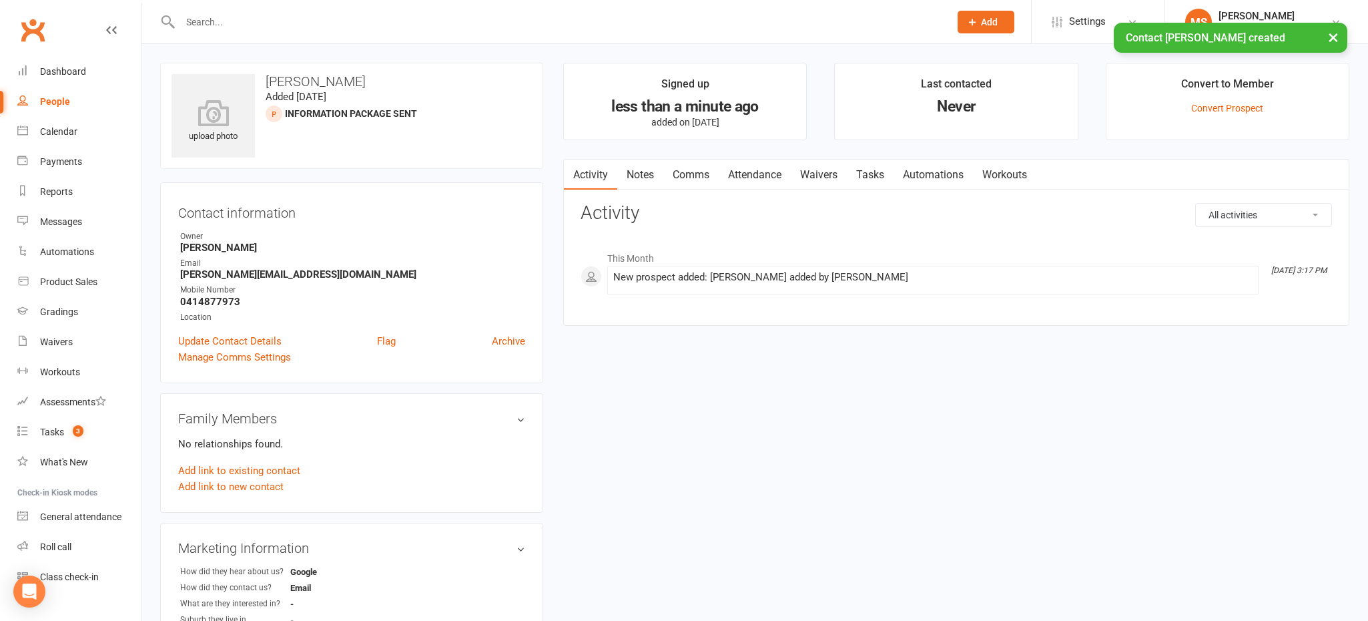
click at [688, 177] on link "Comms" at bounding box center [691, 175] width 55 height 31
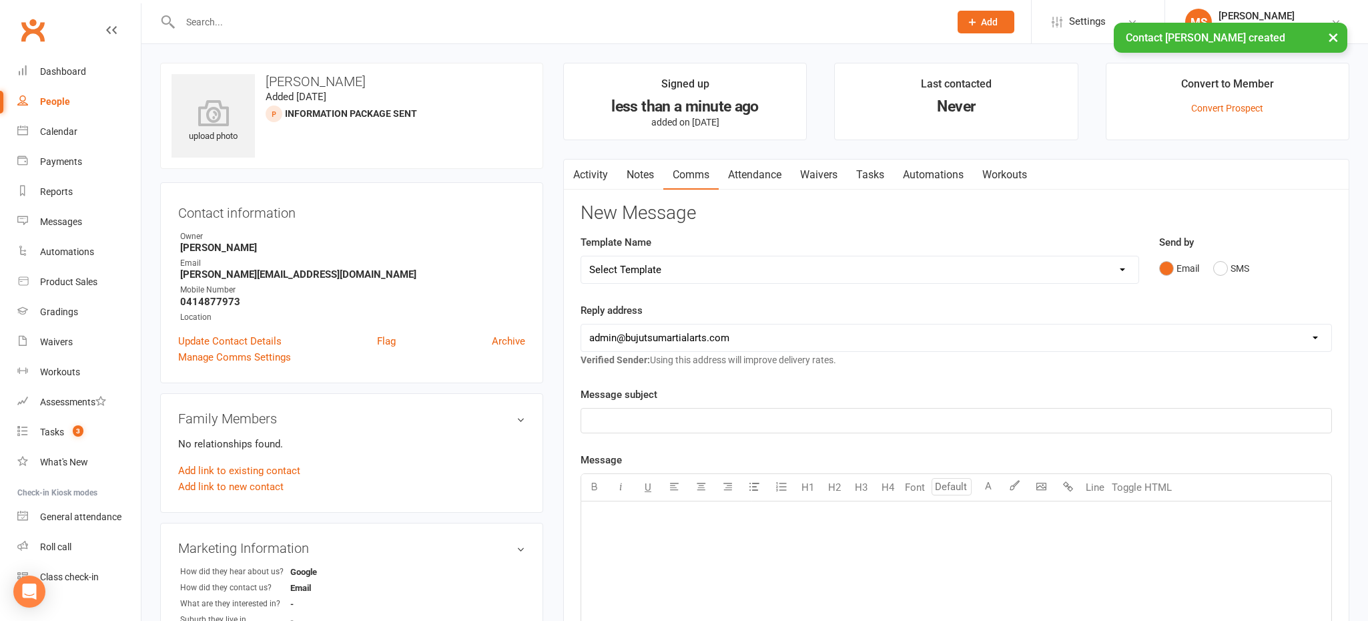
click at [697, 270] on select "Select Template [Email] Japan Karate Association Annual Registration [Email] Ry…" at bounding box center [859, 269] width 557 height 27
select select "29"
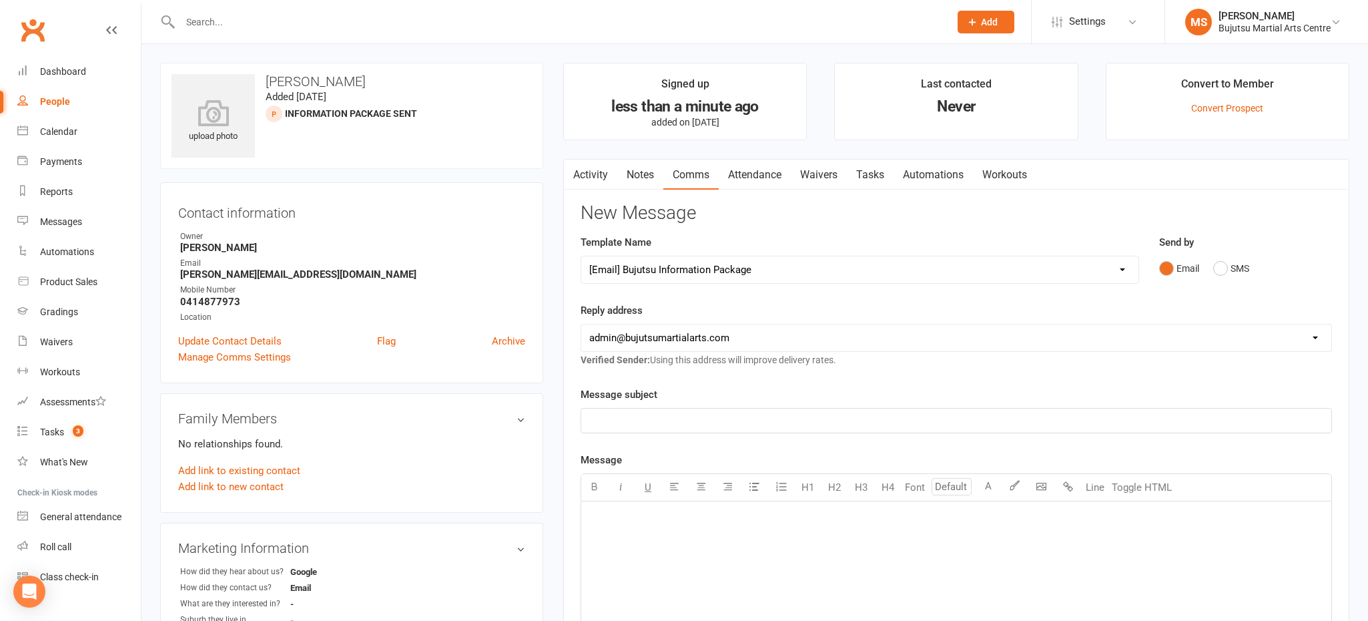
click at [581, 256] on select "Select Template [Email] Japan Karate Association Annual Registration [Email] Ry…" at bounding box center [859, 269] width 557 height 27
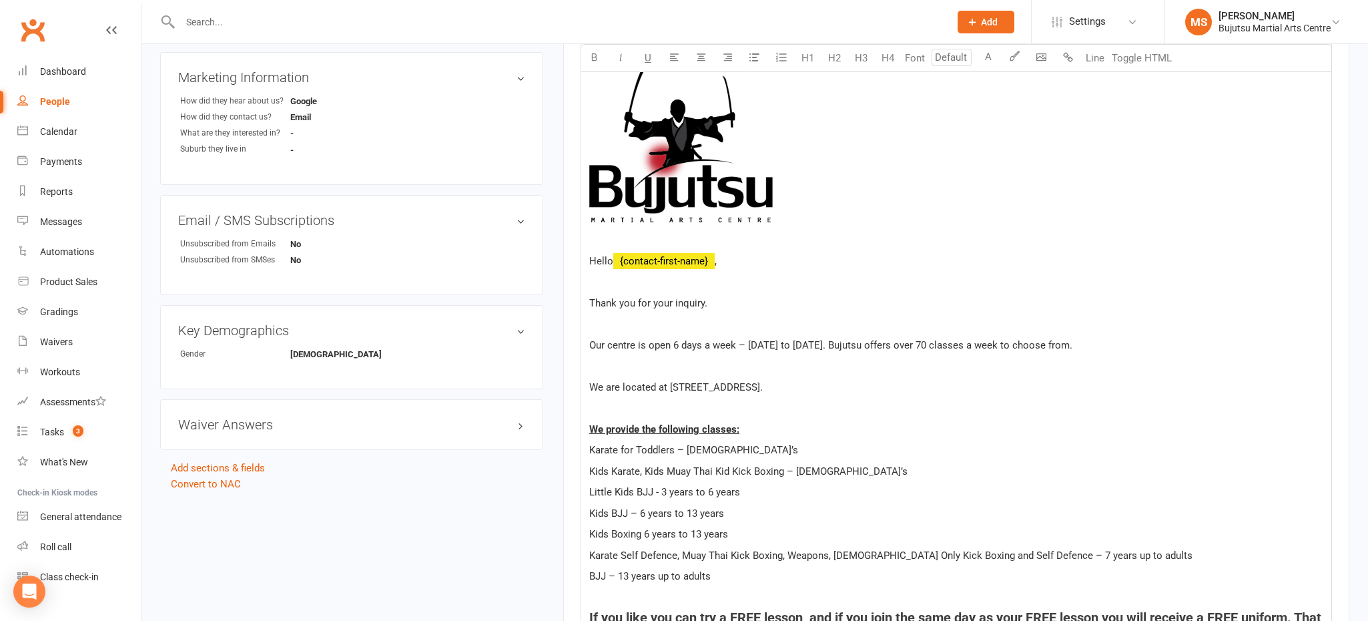
scroll to position [469, 0]
click at [597, 362] on p at bounding box center [956, 367] width 734 height 16
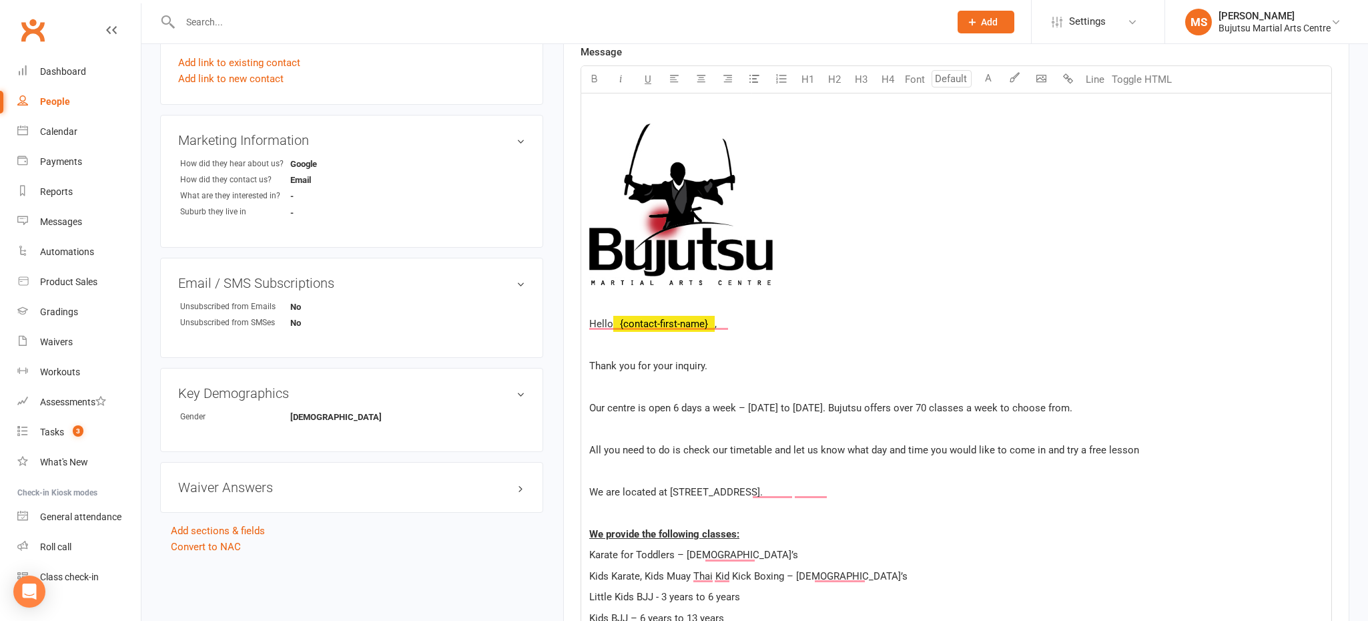
scroll to position [405, 0]
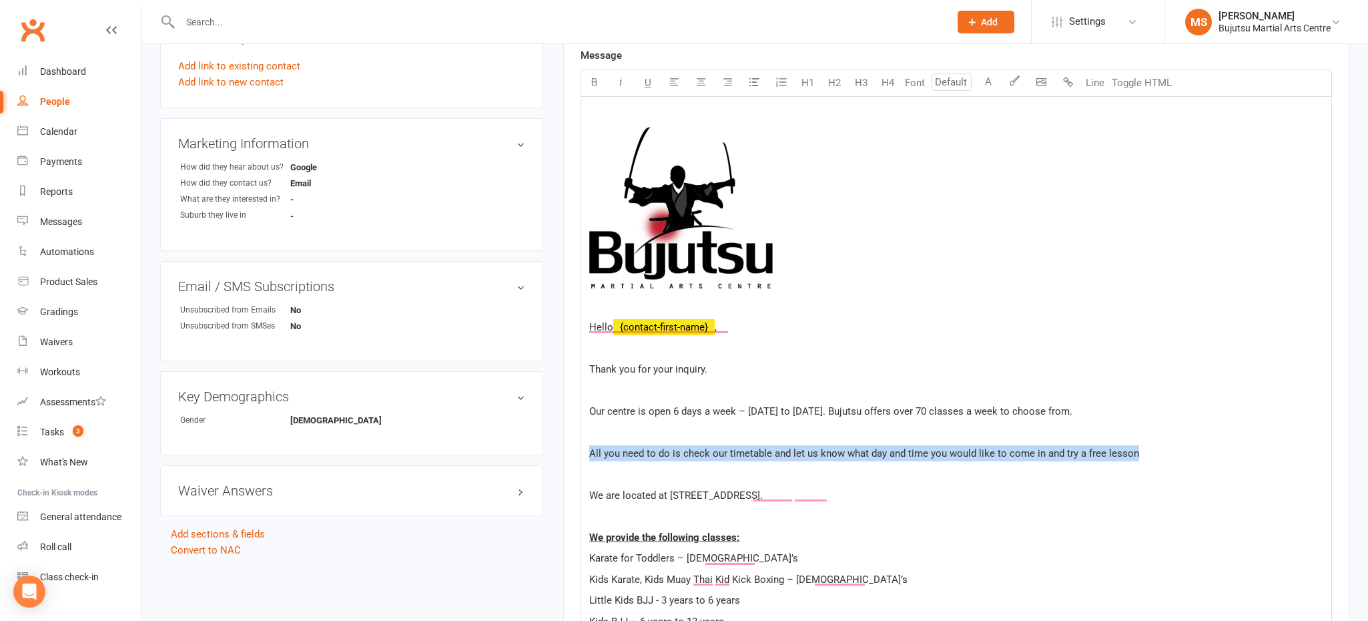
drag, startPoint x: 1149, startPoint y: 452, endPoint x: 567, endPoint y: 448, distance: 582.8
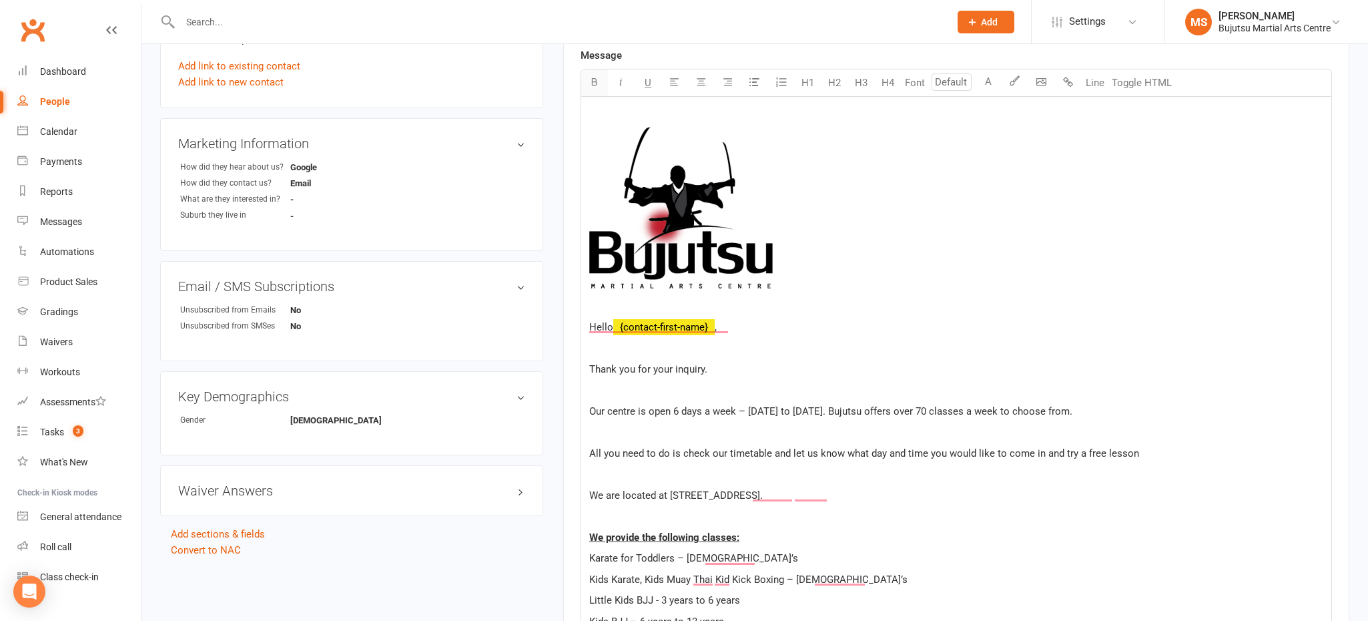
click at [596, 80] on icon "button" at bounding box center [594, 82] width 10 height 10
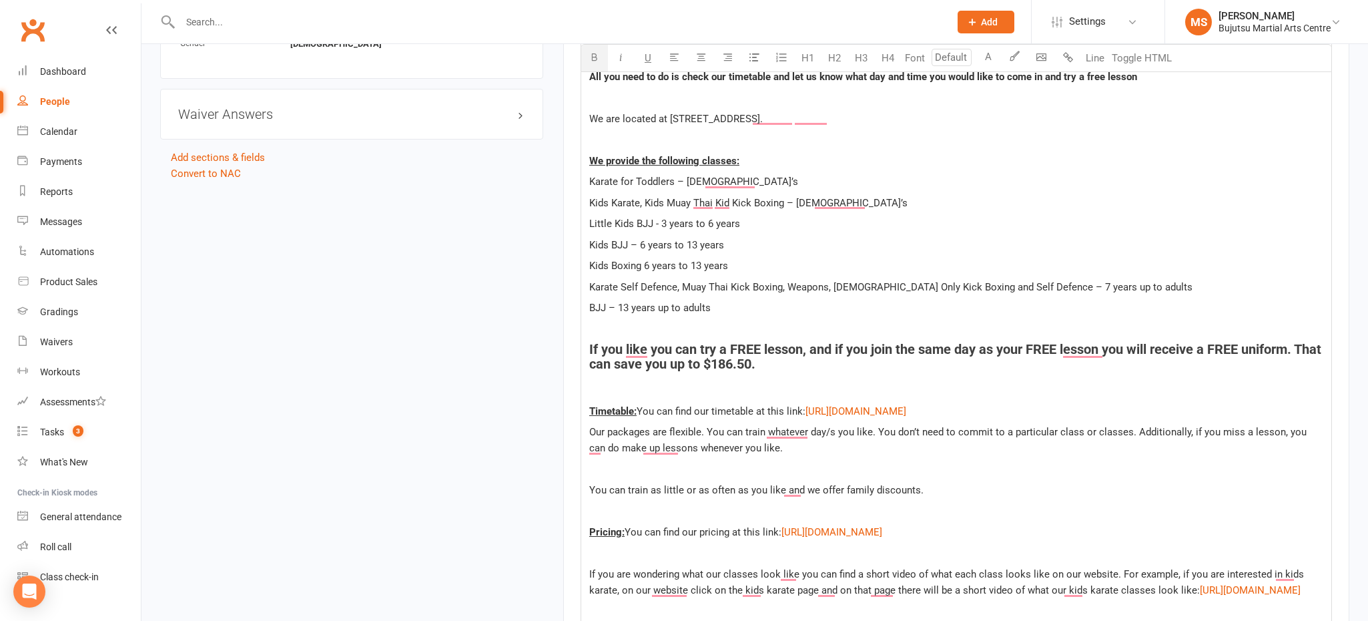
scroll to position [1669, 0]
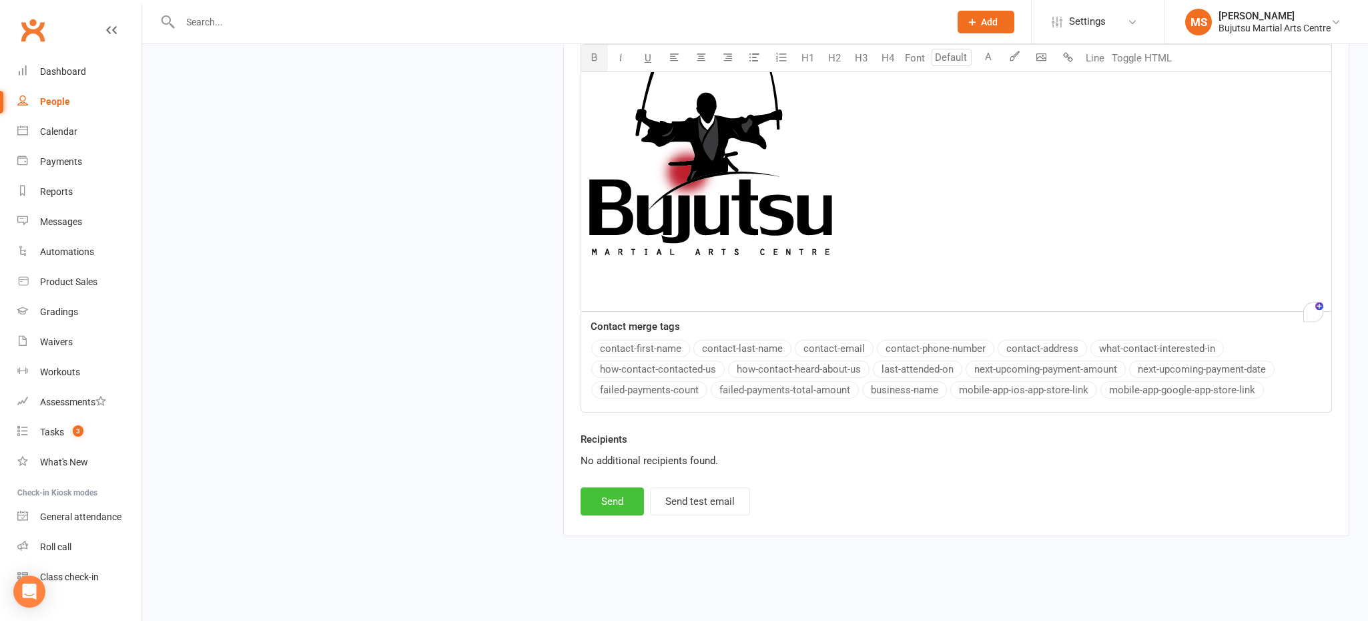
click at [605, 503] on button "Send" at bounding box center [612, 501] width 63 height 28
select select
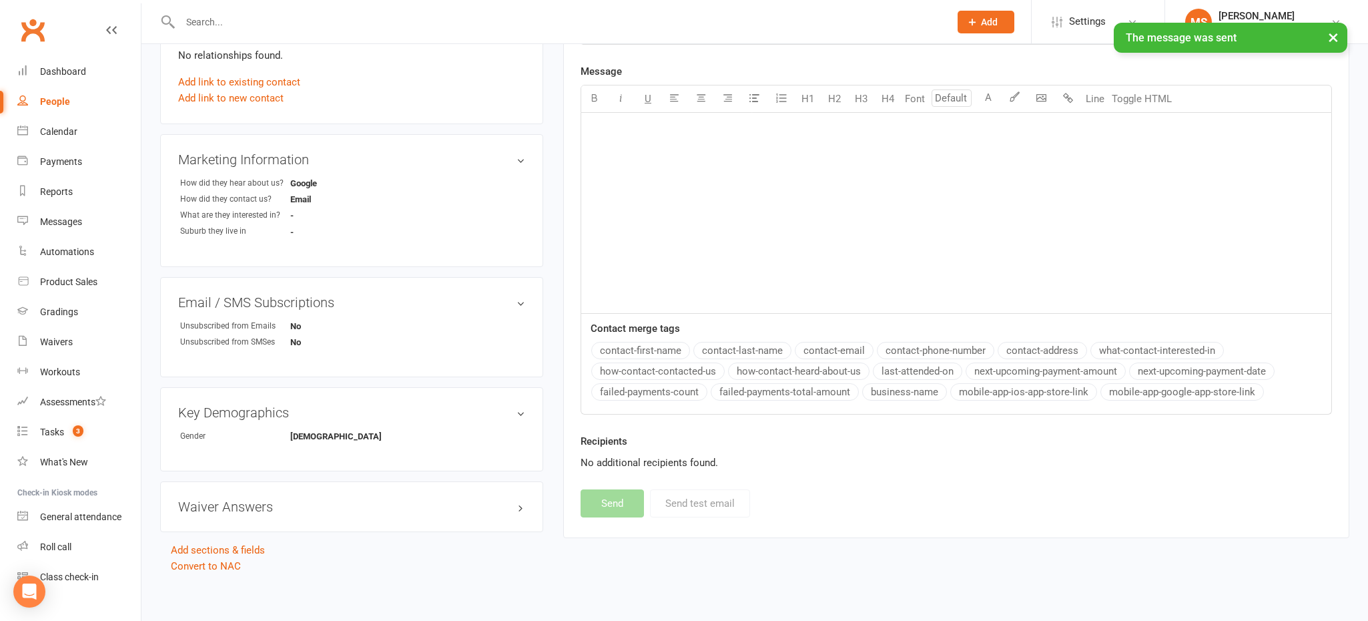
click at [44, 100] on div "People" at bounding box center [55, 101] width 30 height 11
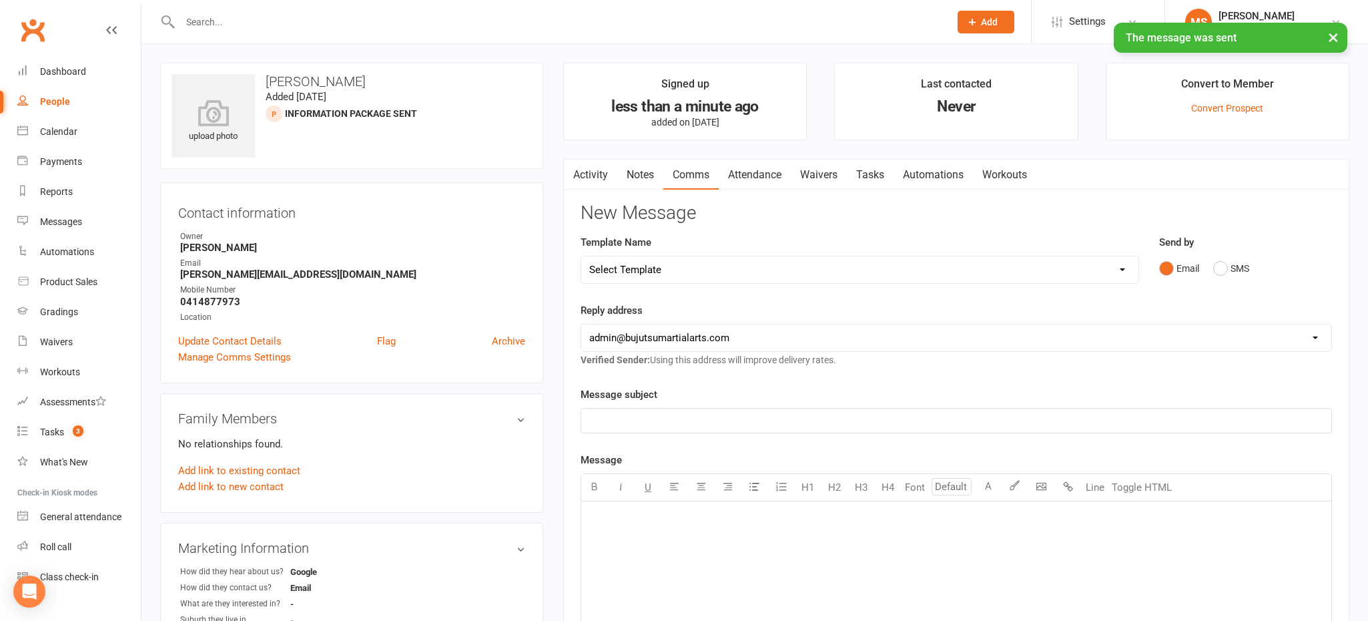
select select "100"
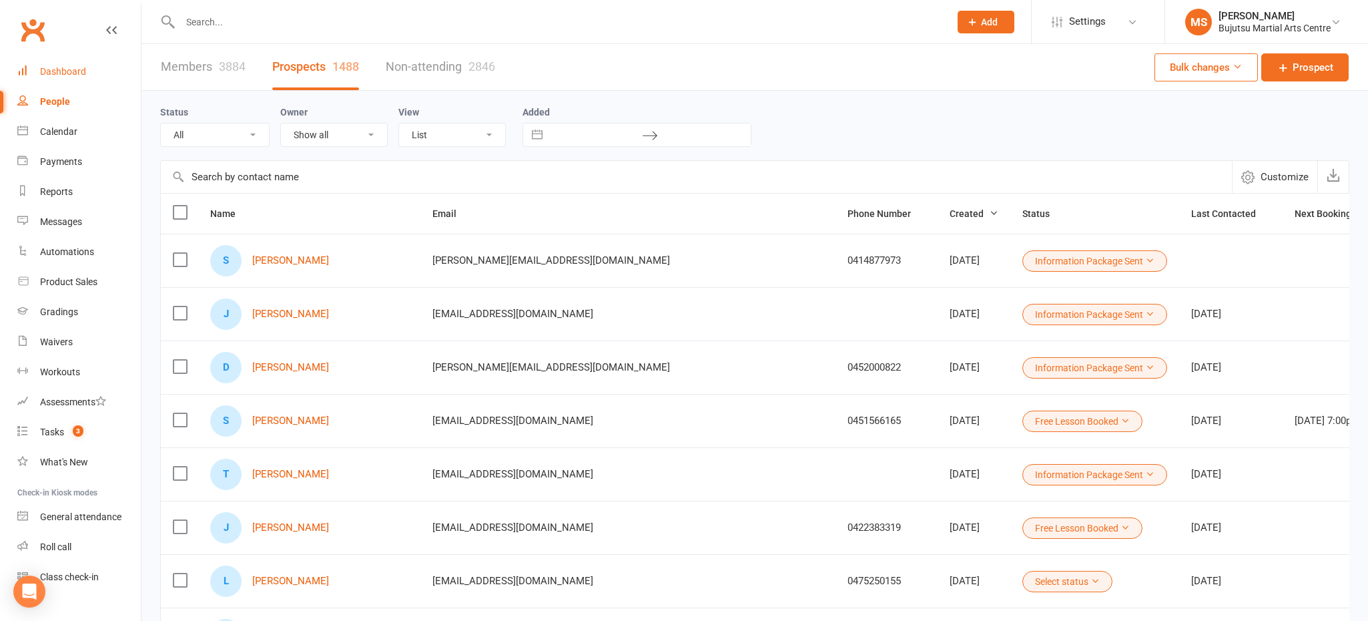
click at [58, 67] on div "Dashboard" at bounding box center [63, 71] width 46 height 11
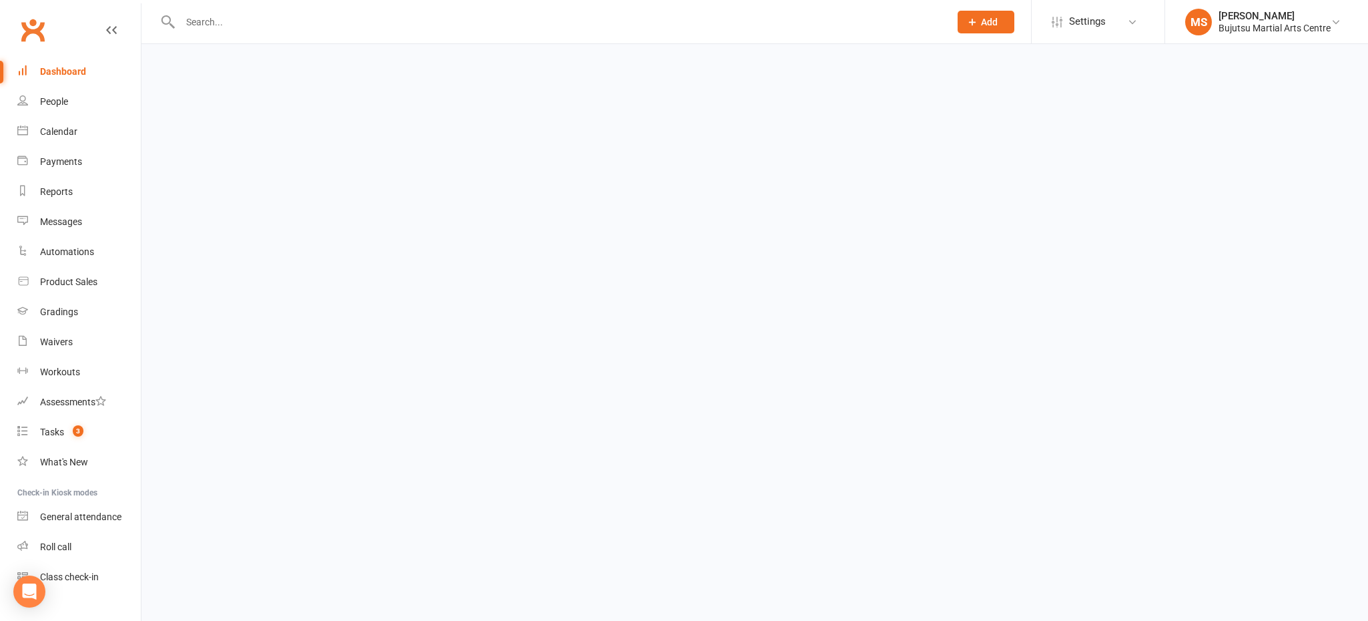
click at [58, 69] on div "Dashboard" at bounding box center [63, 71] width 46 height 11
